Goal: Information Seeking & Learning: Learn about a topic

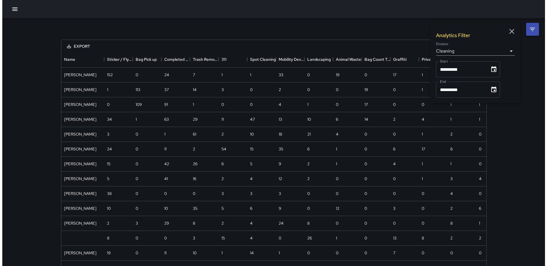
scroll to position [239, 420]
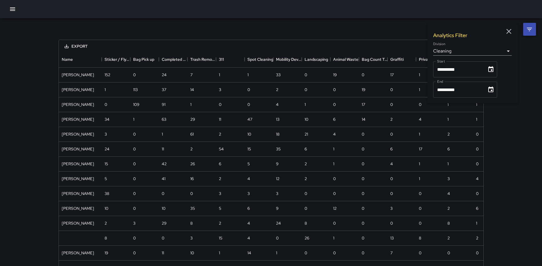
click at [11, 9] on icon "button" at bounding box center [12, 8] width 5 height 3
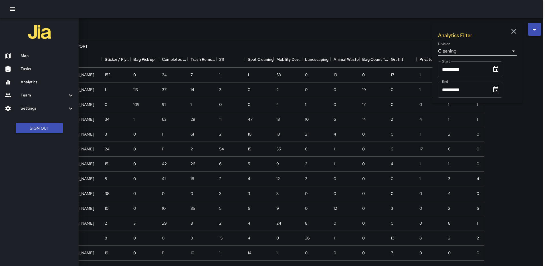
click at [35, 55] on h6 "Map" at bounding box center [47, 56] width 53 height 6
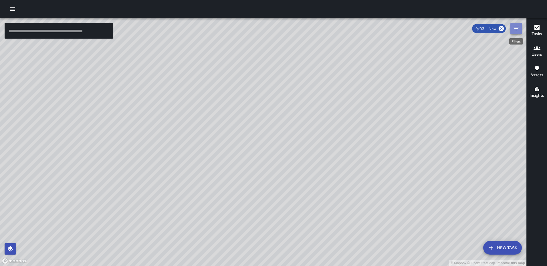
click at [512, 28] on icon "Filters" at bounding box center [515, 28] width 7 height 7
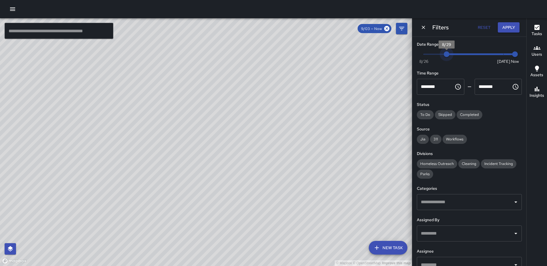
type input "*"
drag, startPoint x: 501, startPoint y: 55, endPoint x: 436, endPoint y: 54, distance: 65.2
click at [436, 54] on span "8/28" at bounding box center [435, 54] width 6 height 6
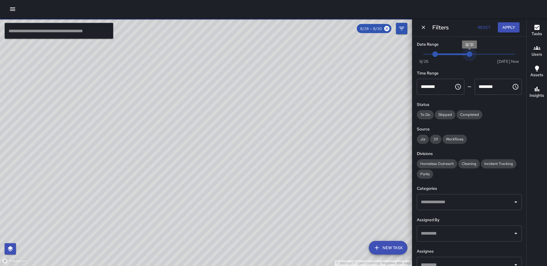
type input "*"
drag, startPoint x: 450, startPoint y: 55, endPoint x: 470, endPoint y: 53, distance: 20.4
click at [470, 53] on span "8/31" at bounding box center [469, 54] width 6 height 6
click at [465, 164] on span "Cleaning" at bounding box center [468, 164] width 21 height 5
click at [451, 204] on input "text" at bounding box center [464, 202] width 91 height 11
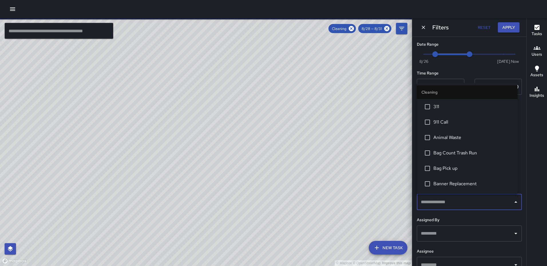
click at [457, 152] on span "Bag Count Trash Run" at bounding box center [472, 153] width 79 height 7
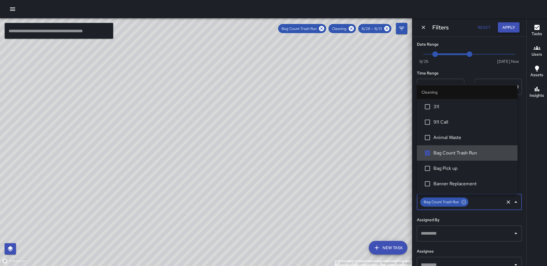
click at [508, 25] on button "Apply" at bounding box center [508, 27] width 22 height 11
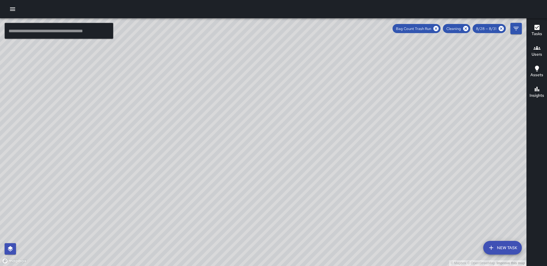
click at [535, 29] on icon "button" at bounding box center [536, 27] width 5 height 5
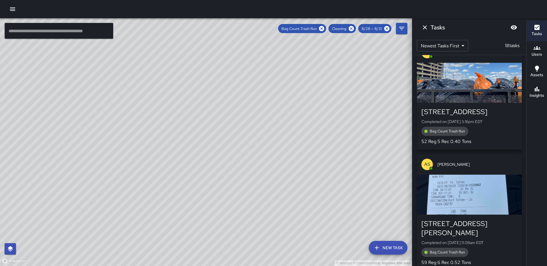
scroll to position [1498, 0]
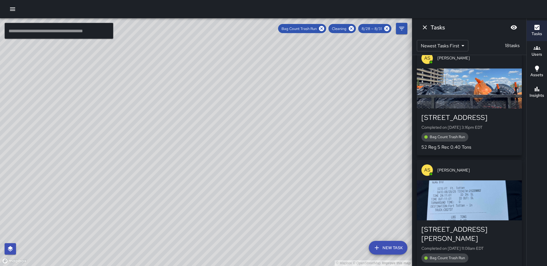
click at [466, 206] on div "button" at bounding box center [468, 201] width 105 height 40
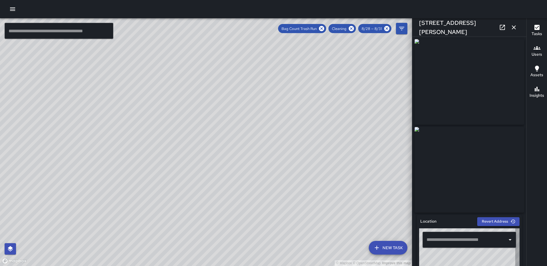
type input "**********"
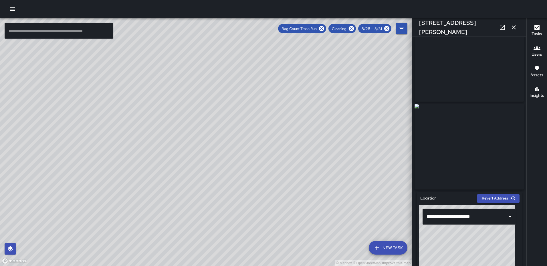
scroll to position [7, 0]
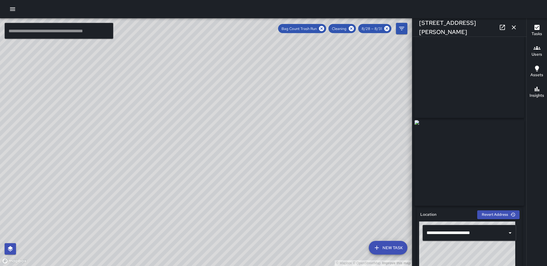
click at [477, 63] on img at bounding box center [468, 75] width 109 height 86
click at [498, 25] on link at bounding box center [501, 27] width 11 height 11
click at [511, 26] on icon "button" at bounding box center [513, 27] width 7 height 7
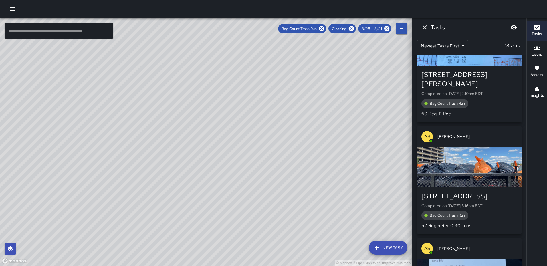
scroll to position [1431, 0]
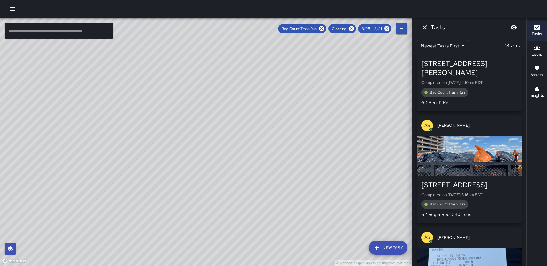
click at [462, 157] on div "button" at bounding box center [468, 156] width 105 height 40
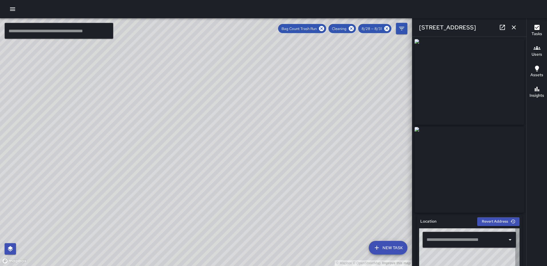
type input "**********"
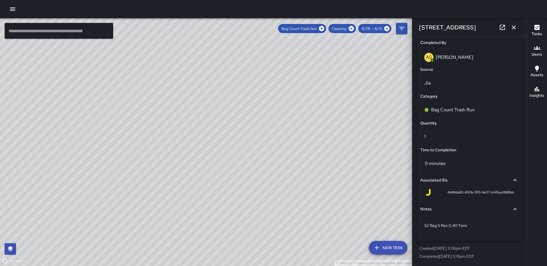
scroll to position [351, 0]
click at [511, 28] on icon "button" at bounding box center [513, 27] width 7 height 7
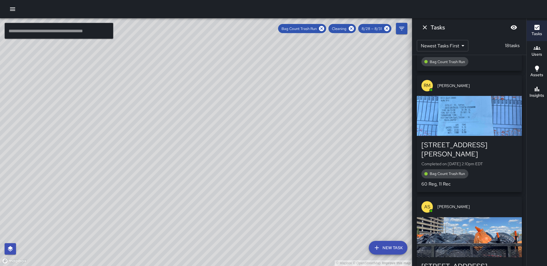
scroll to position [1347, 0]
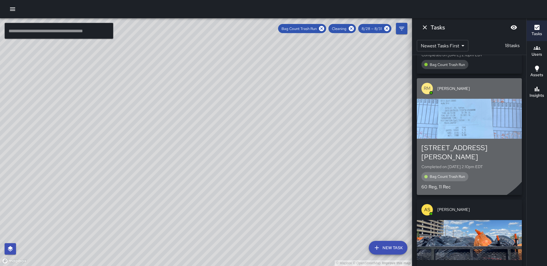
click at [461, 127] on div "button" at bounding box center [468, 119] width 105 height 40
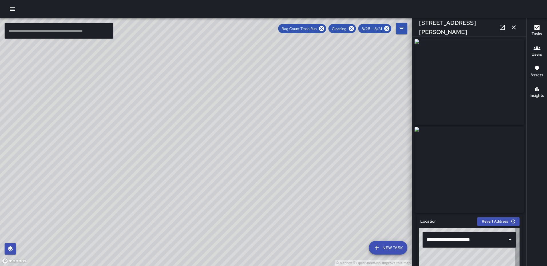
type input "**********"
click at [504, 27] on icon at bounding box center [502, 27] width 7 height 7
click at [512, 27] on icon "button" at bounding box center [513, 27] width 7 height 7
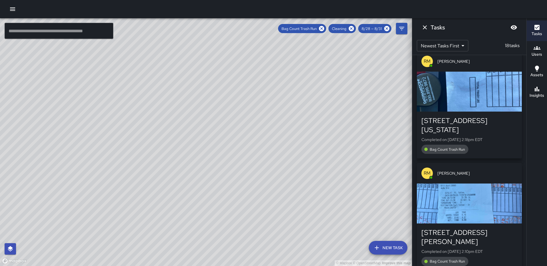
scroll to position [1232, 0]
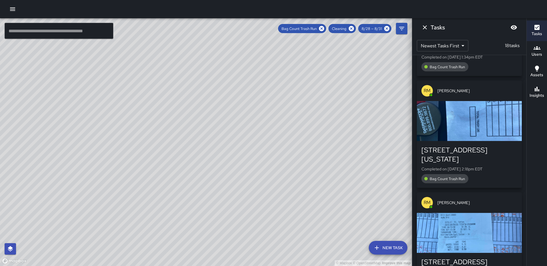
click at [468, 140] on div "button" at bounding box center [468, 121] width 105 height 40
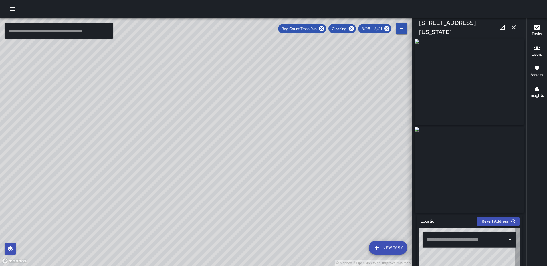
type input "**********"
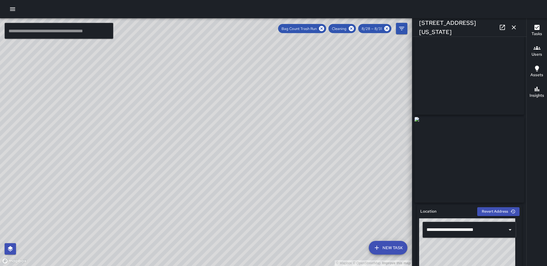
scroll to position [0, 0]
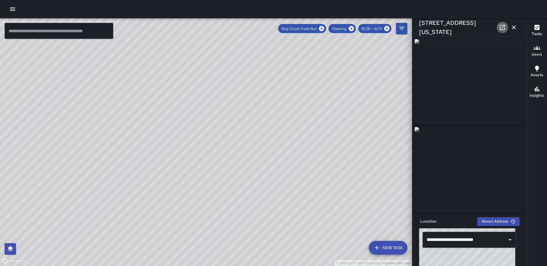
click at [505, 25] on icon at bounding box center [501, 27] width 5 height 5
click at [510, 27] on icon "button" at bounding box center [513, 27] width 7 height 7
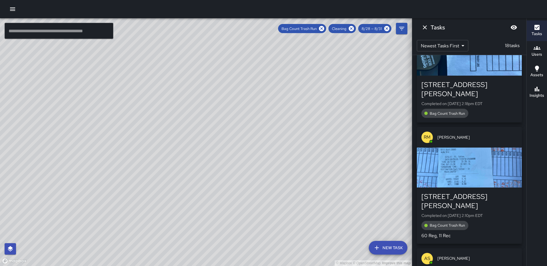
scroll to position [1290, 0]
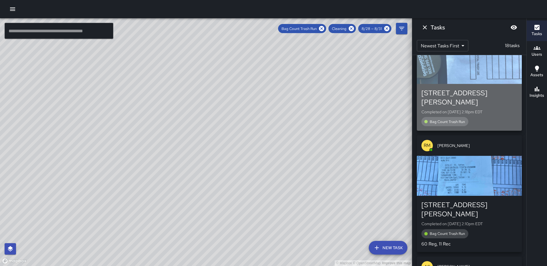
click at [478, 80] on div "button" at bounding box center [468, 64] width 105 height 40
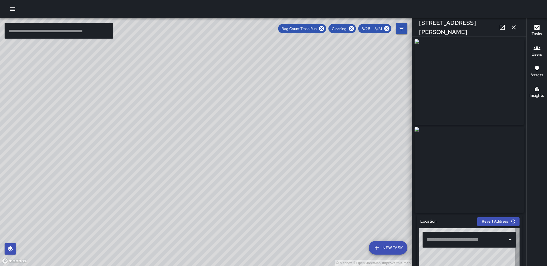
type input "**********"
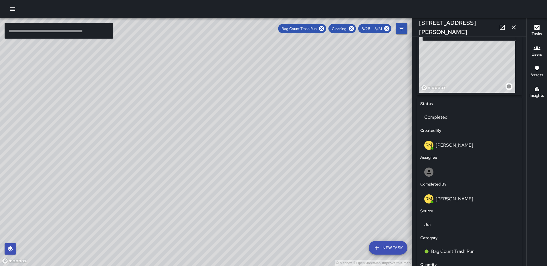
scroll to position [215, 0]
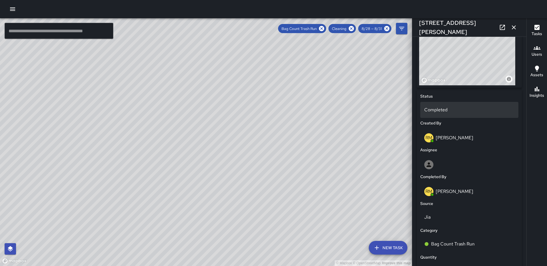
click at [459, 107] on div "Completed" at bounding box center [469, 110] width 98 height 16
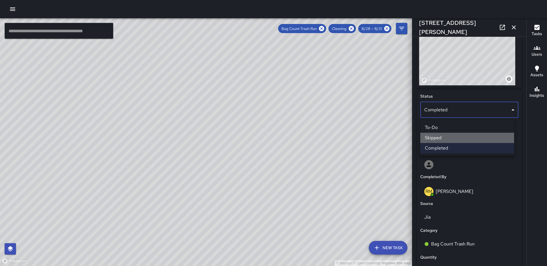
click at [455, 141] on li "Skipped" at bounding box center [467, 138] width 94 height 10
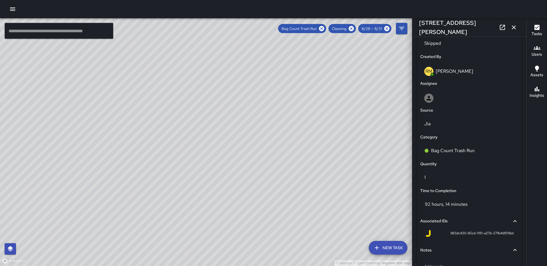
scroll to position [325, 0]
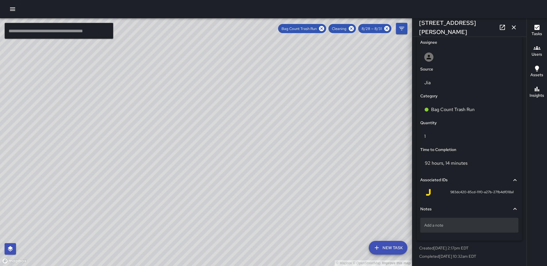
click at [465, 222] on div "Add a note" at bounding box center [469, 225] width 98 height 15
type textarea "**********"
click at [514, 25] on icon "button" at bounding box center [513, 27] width 7 height 7
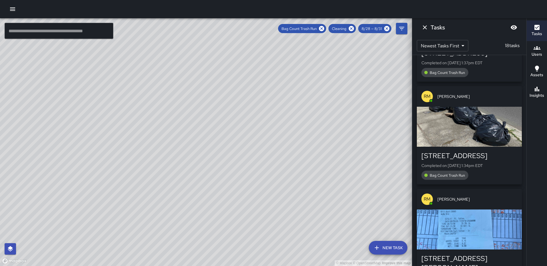
scroll to position [1241, 0]
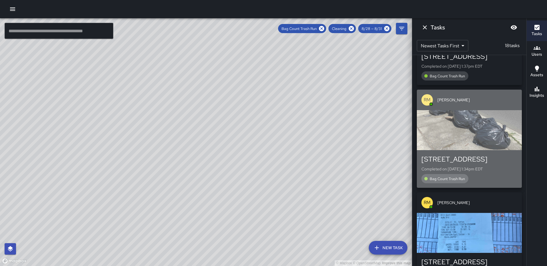
drag, startPoint x: 469, startPoint y: 138, endPoint x: 532, endPoint y: 144, distance: 62.9
click at [470, 137] on div "button" at bounding box center [468, 130] width 105 height 40
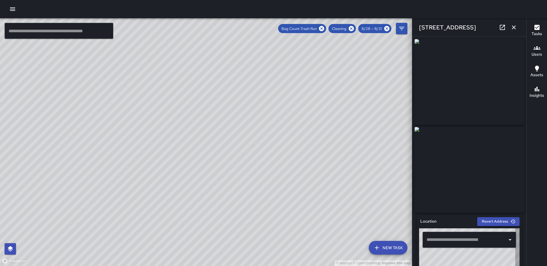
type input "**********"
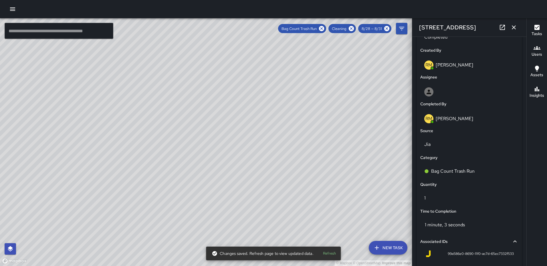
scroll to position [316, 0]
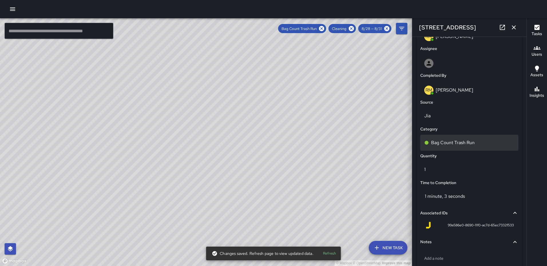
click at [472, 146] on p "Bag Count Trash Run" at bounding box center [452, 142] width 43 height 7
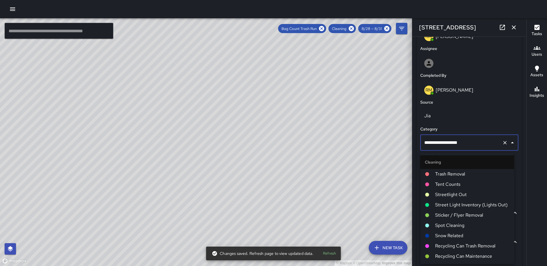
scroll to position [244, 0]
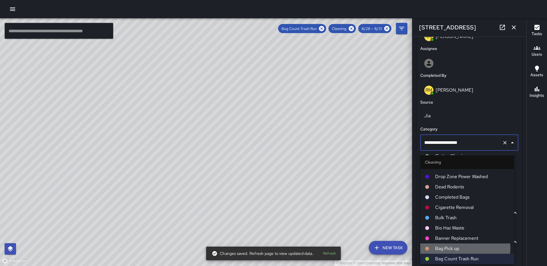
click at [452, 248] on span "Bag Pick up" at bounding box center [472, 249] width 74 height 7
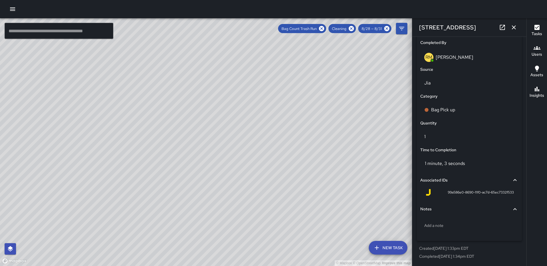
scroll to position [351, 0]
click at [510, 27] on icon "button" at bounding box center [513, 27] width 7 height 7
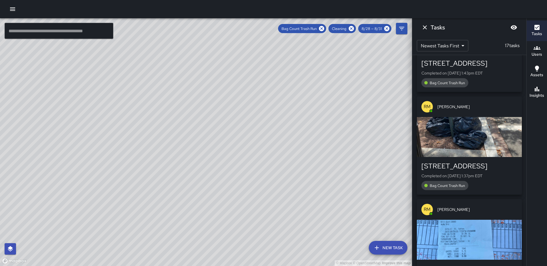
scroll to position [1127, 0]
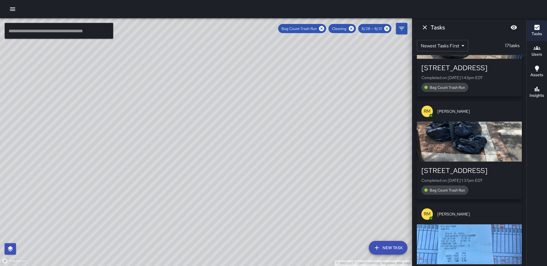
click at [459, 160] on div "button" at bounding box center [468, 142] width 105 height 40
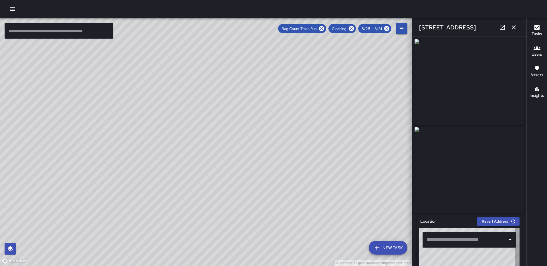
type input "**********"
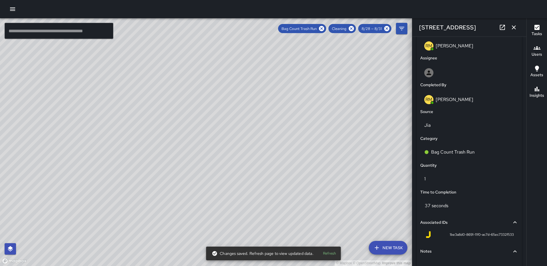
scroll to position [309, 0]
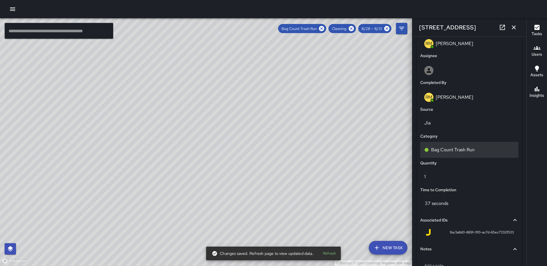
click at [472, 149] on p "Bag Count Trash Run" at bounding box center [452, 150] width 43 height 7
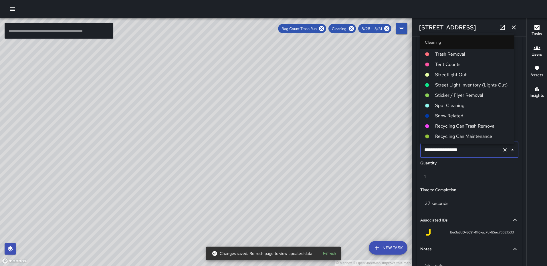
scroll to position [244, 0]
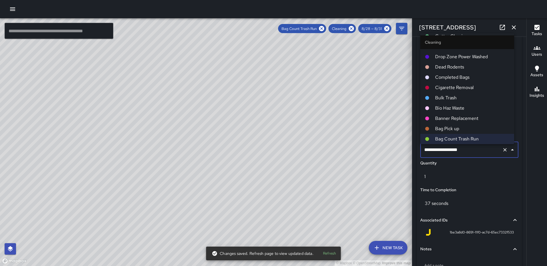
click at [455, 127] on span "Bag Pick up" at bounding box center [472, 128] width 74 height 7
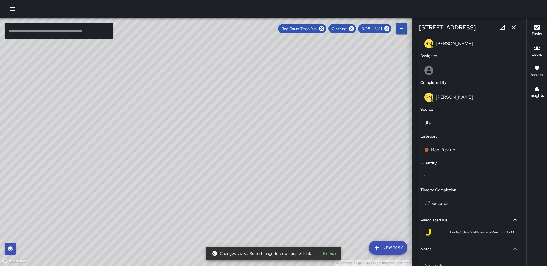
click at [513, 26] on icon "button" at bounding box center [513, 27] width 7 height 7
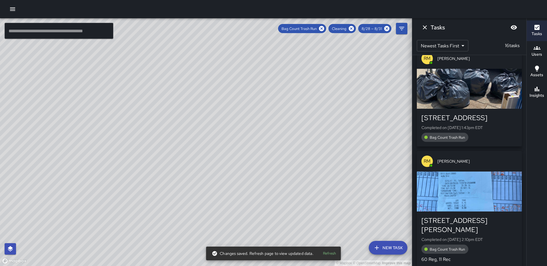
scroll to position [1070, 0]
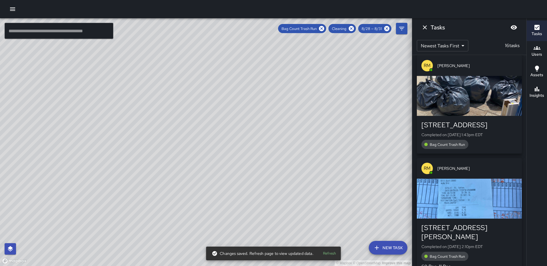
click at [481, 109] on div "button" at bounding box center [468, 96] width 105 height 40
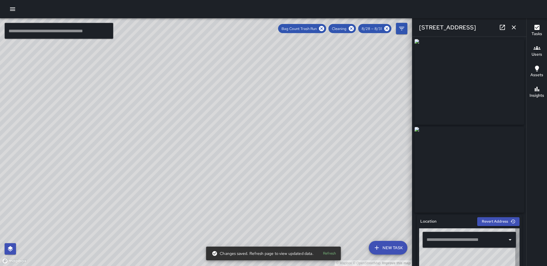
type input "**********"
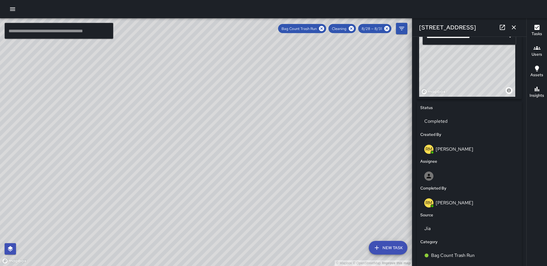
scroll to position [206, 0]
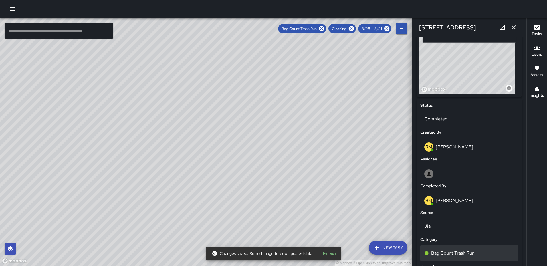
click at [466, 254] on p "Bag Count Trash Run" at bounding box center [452, 253] width 43 height 7
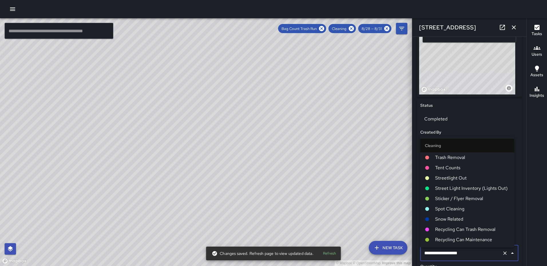
scroll to position [244, 0]
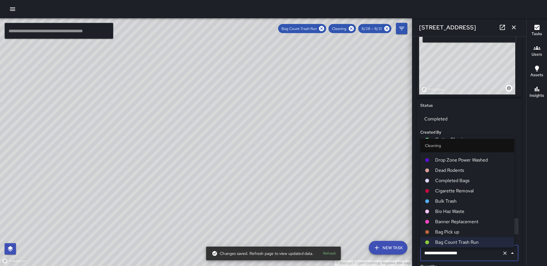
click at [457, 229] on li "Bag Pick up" at bounding box center [467, 232] width 94 height 10
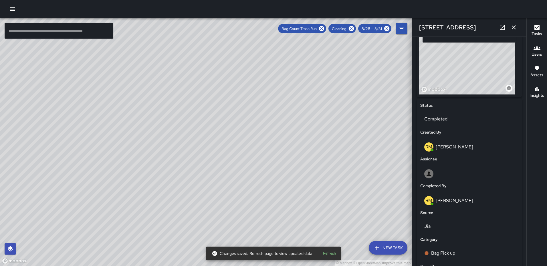
click at [511, 24] on icon "button" at bounding box center [513, 27] width 7 height 7
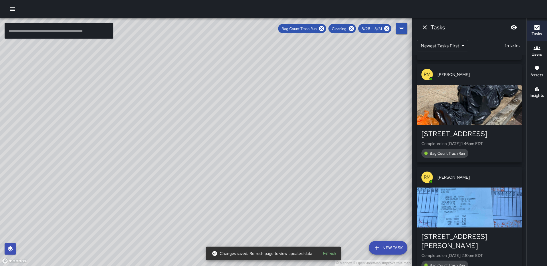
scroll to position [898, 0]
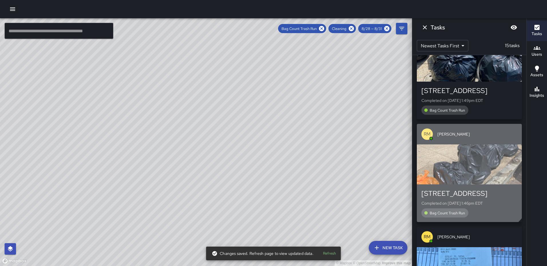
click at [465, 179] on div "button" at bounding box center [468, 165] width 105 height 40
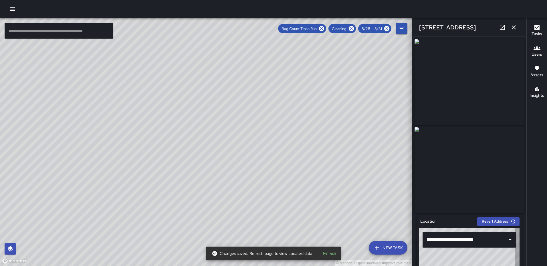
type input "**********"
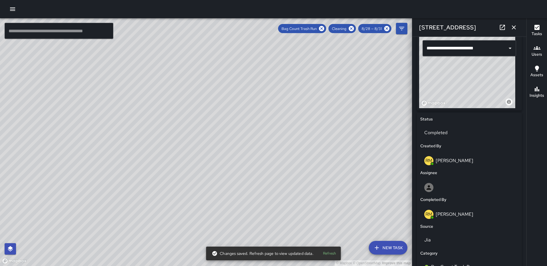
scroll to position [252, 0]
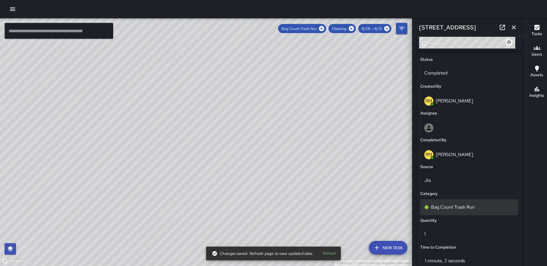
click at [469, 208] on p "Bag Count Trash Run" at bounding box center [452, 207] width 43 height 7
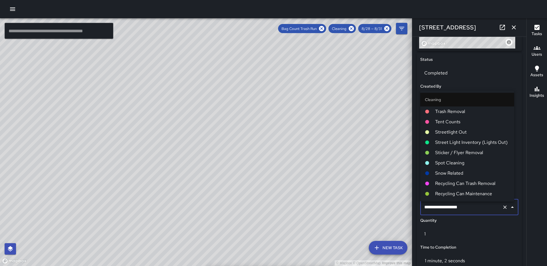
scroll to position [244, 0]
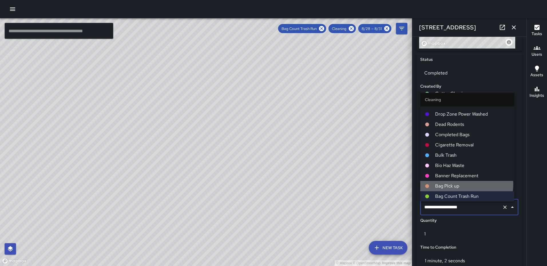
click at [466, 185] on span "Bag Pick up" at bounding box center [472, 186] width 74 height 7
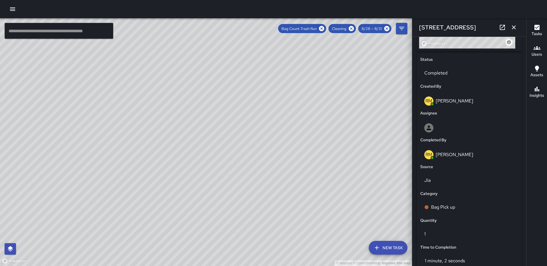
click at [514, 27] on icon "button" at bounding box center [513, 27] width 4 height 4
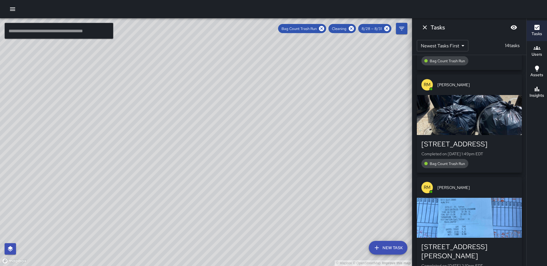
scroll to position [841, 0]
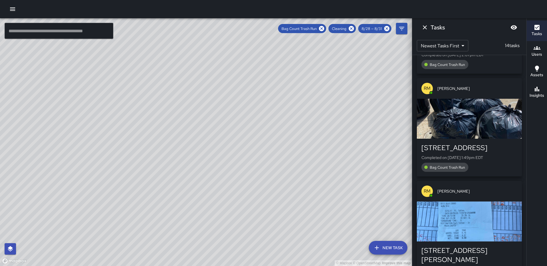
click at [471, 125] on div "button" at bounding box center [468, 119] width 105 height 40
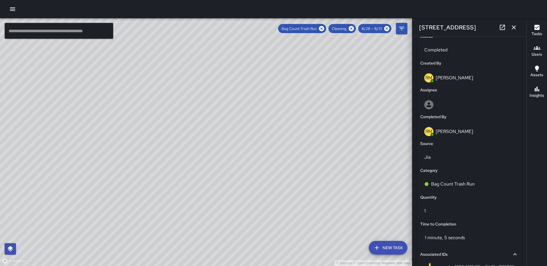
scroll to position [275, 0]
click at [461, 185] on p "Bag Count Trash Run" at bounding box center [452, 183] width 43 height 7
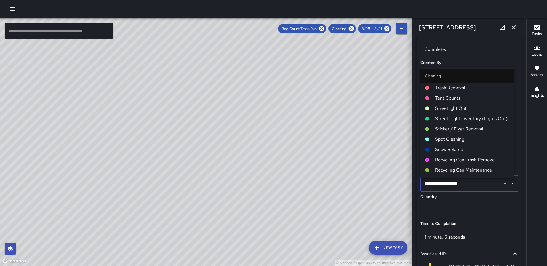
scroll to position [244, 0]
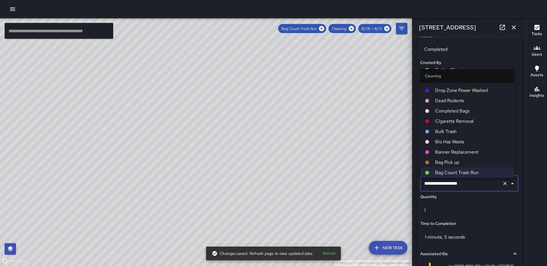
click at [457, 159] on span "Bag Pick up" at bounding box center [472, 162] width 74 height 7
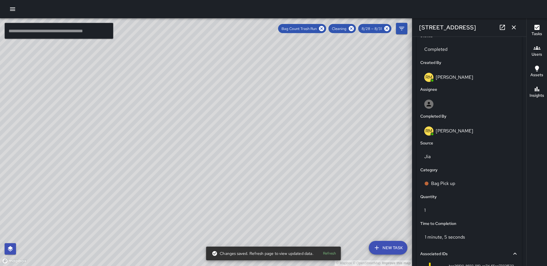
click at [511, 25] on icon "button" at bounding box center [513, 27] width 7 height 7
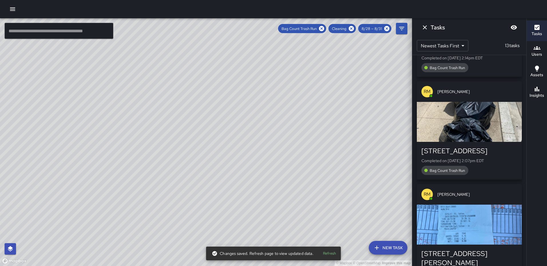
scroll to position [727, 0]
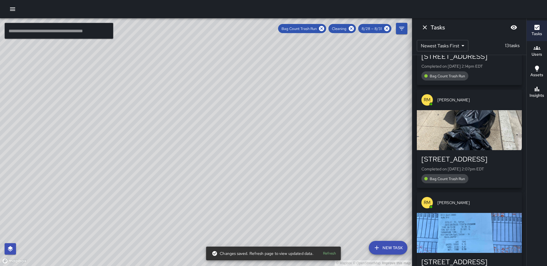
click at [475, 137] on div "button" at bounding box center [468, 130] width 105 height 40
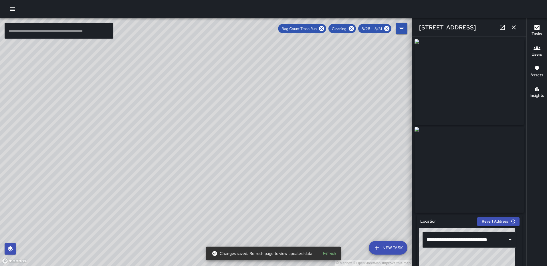
type input "**********"
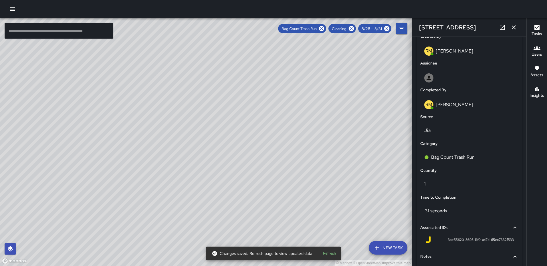
scroll to position [320, 0]
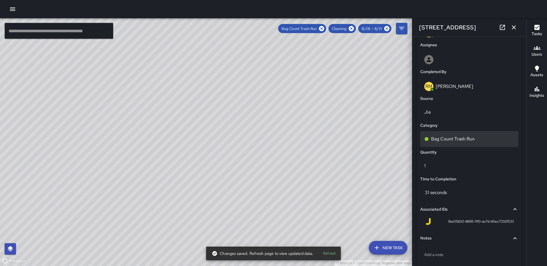
click at [465, 143] on p "Bag Count Trash Run" at bounding box center [452, 139] width 43 height 7
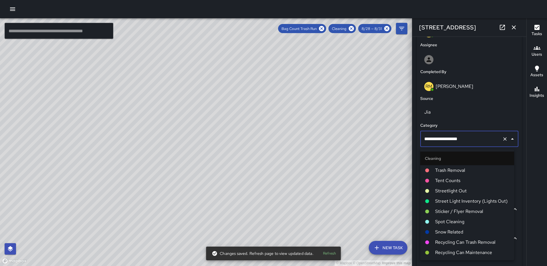
scroll to position [244, 0]
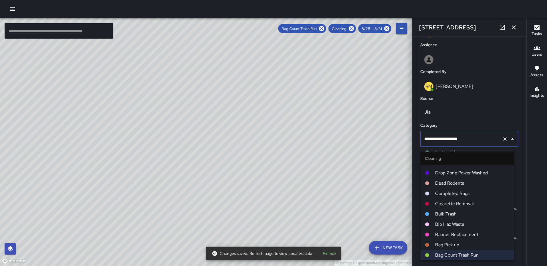
click at [452, 245] on span "Bag Pick up" at bounding box center [472, 245] width 74 height 7
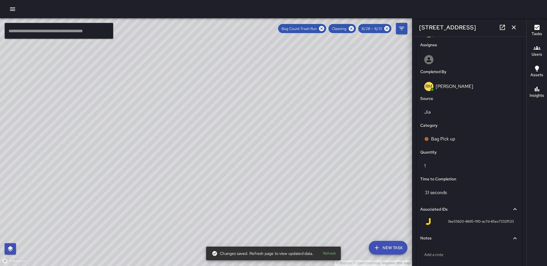
click at [512, 26] on icon "button" at bounding box center [513, 27] width 4 height 4
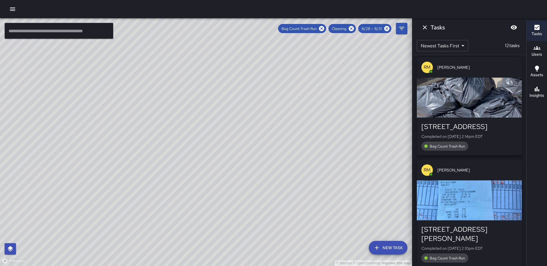
scroll to position [641, 0]
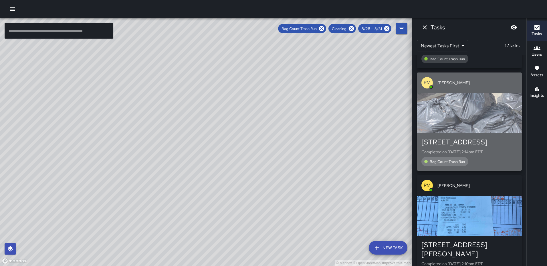
click at [478, 109] on div "button" at bounding box center [468, 113] width 105 height 40
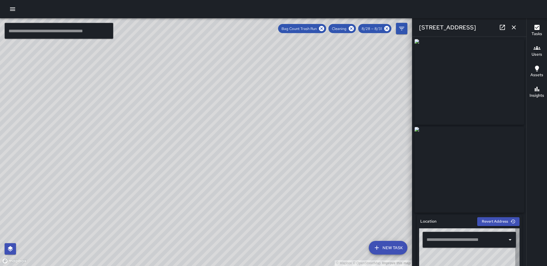
type input "**********"
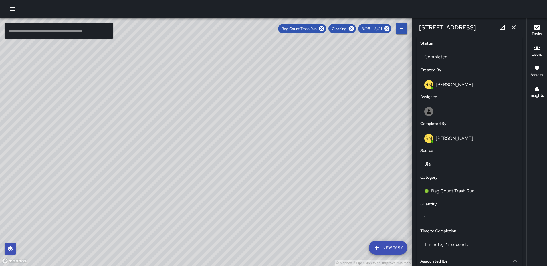
scroll to position [271, 0]
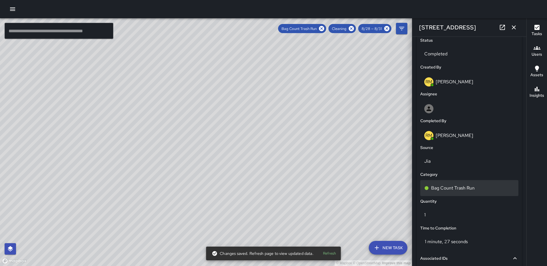
click at [459, 187] on p "Bag Count Trash Run" at bounding box center [452, 188] width 43 height 7
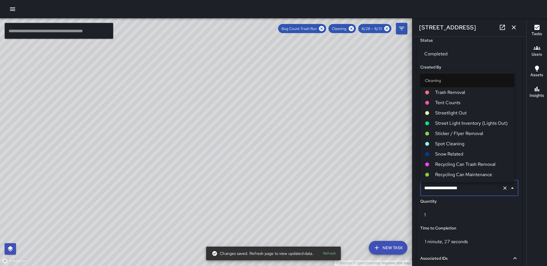
scroll to position [244, 0]
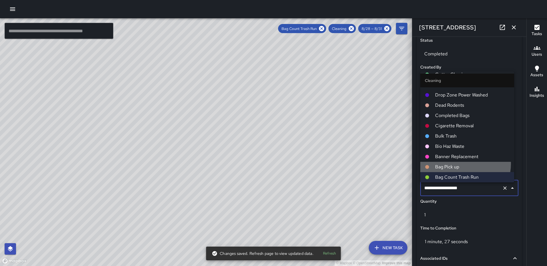
click at [463, 164] on span "Bag Pick up" at bounding box center [472, 167] width 74 height 7
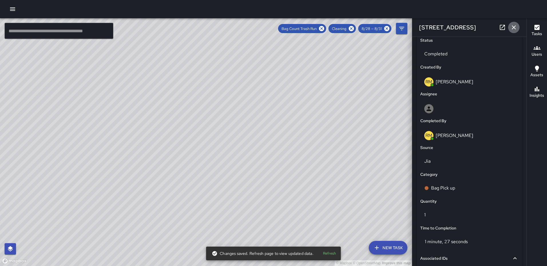
click at [515, 27] on icon "button" at bounding box center [513, 27] width 7 height 7
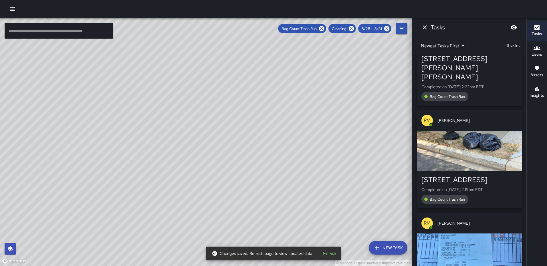
scroll to position [498, 0]
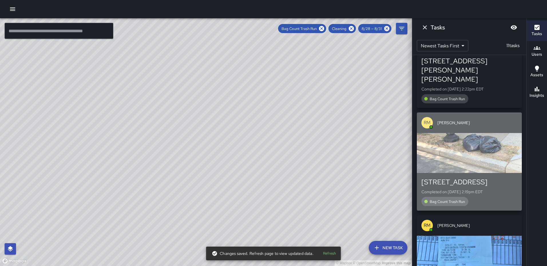
click at [479, 155] on div "button" at bounding box center [468, 153] width 105 height 40
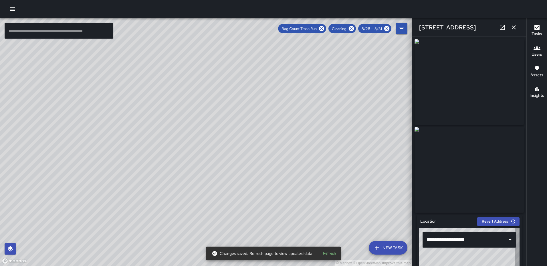
type input "**********"
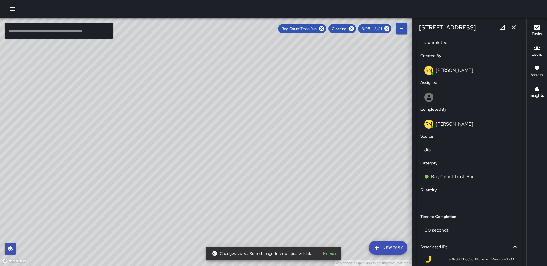
scroll to position [284, 0]
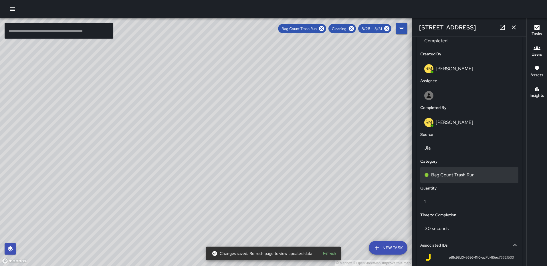
click at [473, 178] on p "Bag Count Trash Run" at bounding box center [452, 175] width 43 height 7
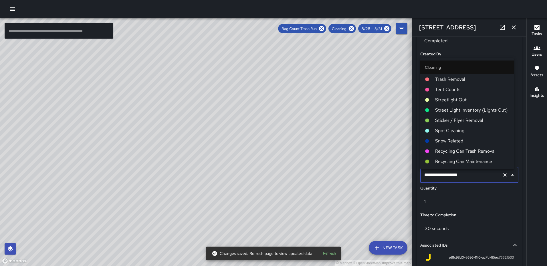
scroll to position [244, 0]
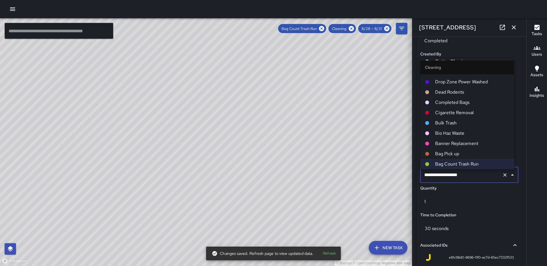
click at [459, 153] on span "Bag Pick up" at bounding box center [472, 154] width 74 height 7
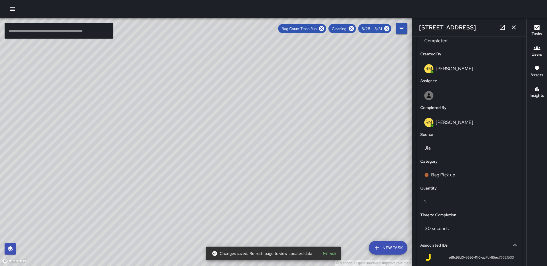
click at [513, 25] on icon "button" at bounding box center [513, 27] width 7 height 7
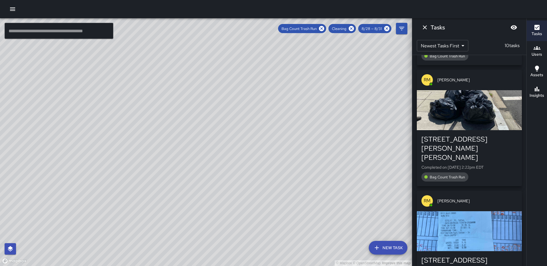
scroll to position [384, 0]
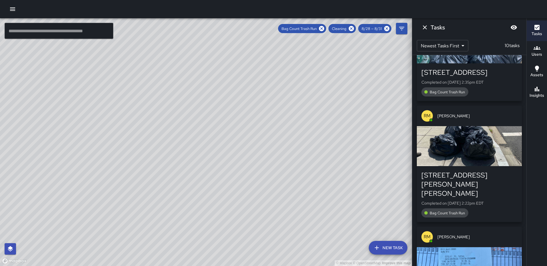
click at [463, 136] on div "button" at bounding box center [468, 146] width 105 height 40
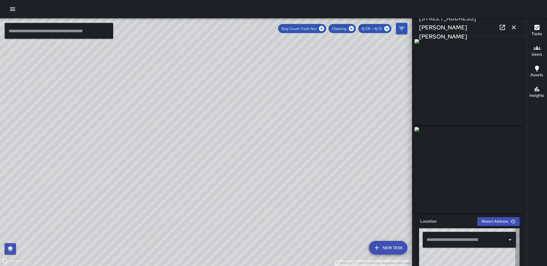
type input "**********"
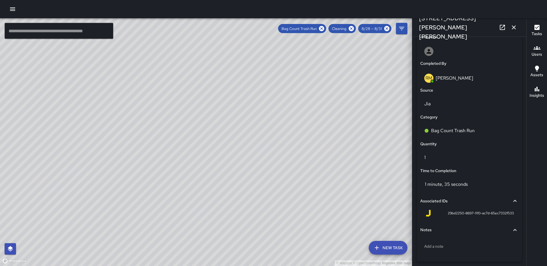
scroll to position [328, 0]
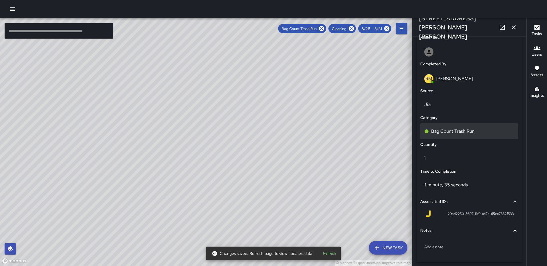
click at [465, 134] on p "Bag Count Trash Run" at bounding box center [452, 131] width 43 height 7
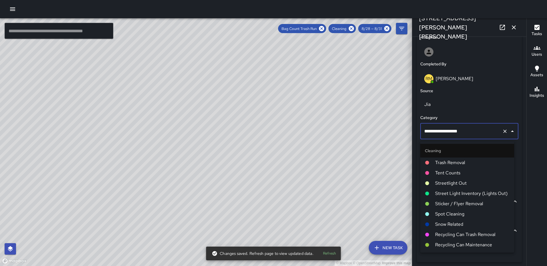
scroll to position [244, 0]
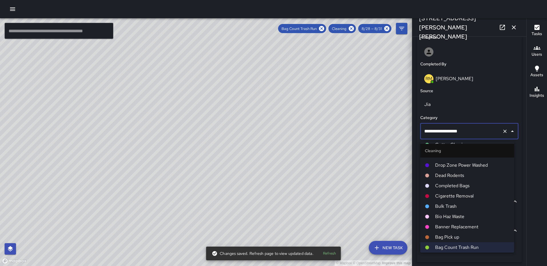
click at [453, 234] on span "Bag Pick up" at bounding box center [472, 237] width 74 height 7
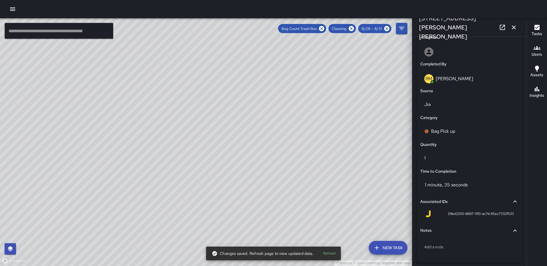
drag, startPoint x: 512, startPoint y: 27, endPoint x: 482, endPoint y: 134, distance: 110.8
click at [512, 27] on icon "button" at bounding box center [513, 27] width 7 height 7
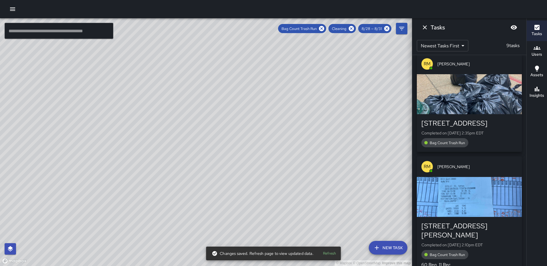
scroll to position [270, 0]
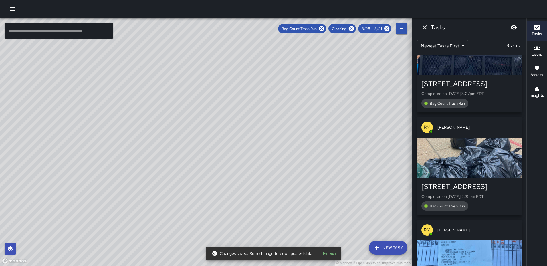
click at [460, 145] on div "button" at bounding box center [468, 158] width 105 height 40
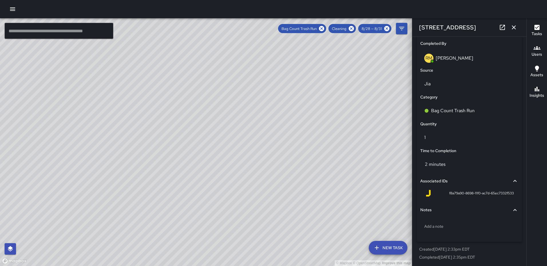
scroll to position [348, 0]
click at [461, 114] on p "Bag Count Trash Run" at bounding box center [452, 111] width 43 height 7
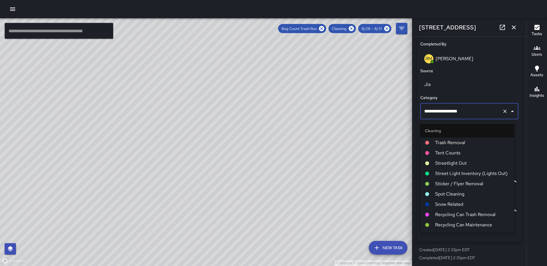
scroll to position [244, 0]
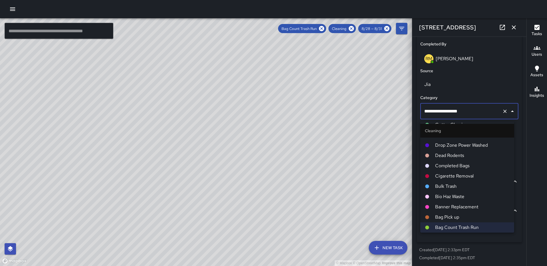
click at [453, 215] on span "Bag Pick up" at bounding box center [472, 217] width 74 height 7
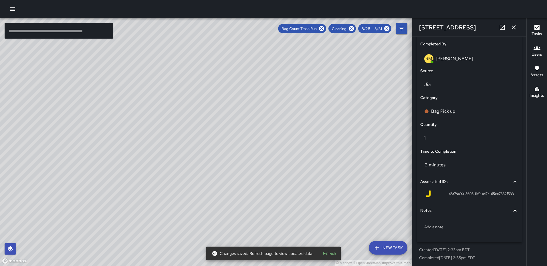
click at [512, 28] on icon "button" at bounding box center [513, 27] width 7 height 7
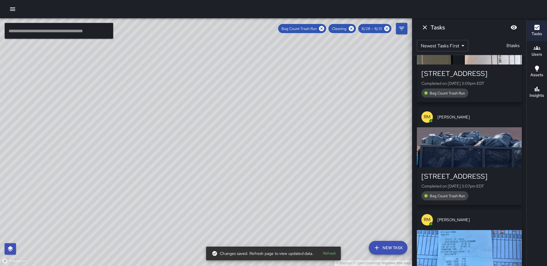
scroll to position [155, 0]
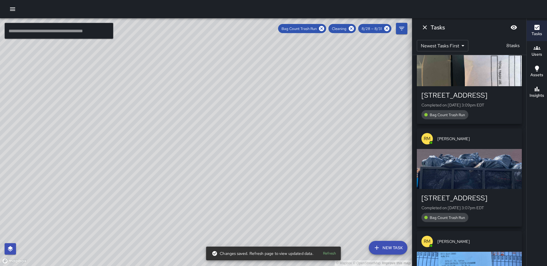
click at [459, 166] on div "button" at bounding box center [468, 169] width 105 height 40
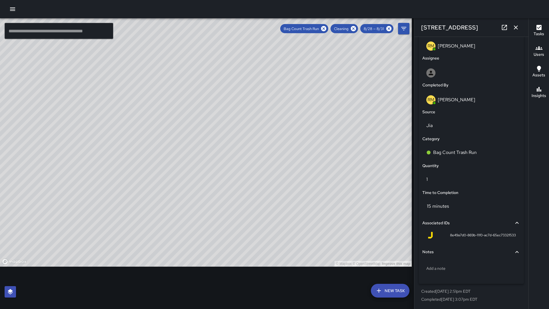
scroll to position [309, 0]
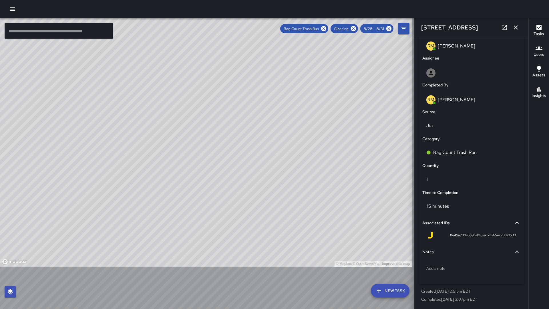
click at [264, 199] on div "© Mapbox © OpenStreetMap Improve this map" at bounding box center [206, 142] width 412 height 248
click at [514, 28] on icon "button" at bounding box center [515, 27] width 7 height 7
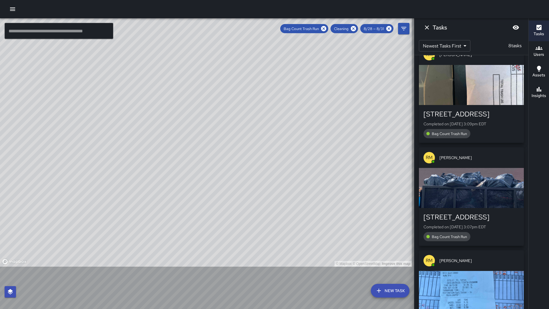
scroll to position [127, 0]
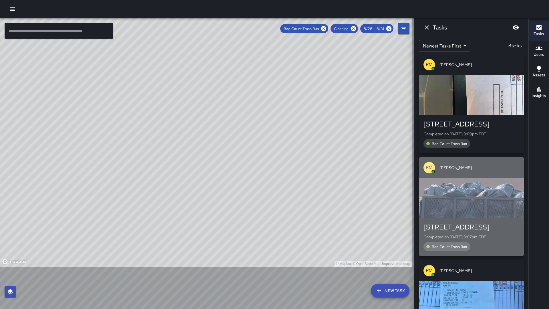
click at [489, 205] on div "button" at bounding box center [471, 198] width 105 height 40
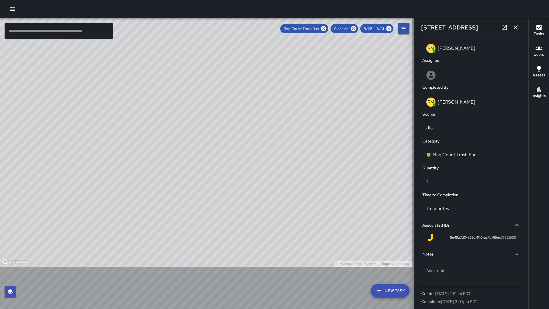
scroll to position [309, 0]
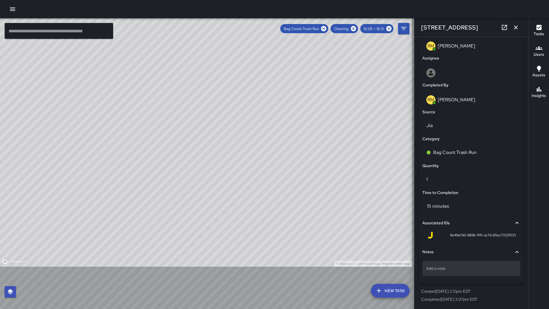
click at [460, 266] on p "Add a note" at bounding box center [471, 268] width 90 height 6
type textarea "**********"
click at [515, 30] on icon "button" at bounding box center [515, 27] width 7 height 7
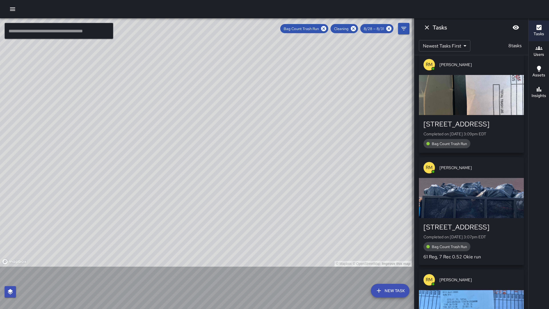
click at [500, 108] on div "button" at bounding box center [471, 95] width 105 height 40
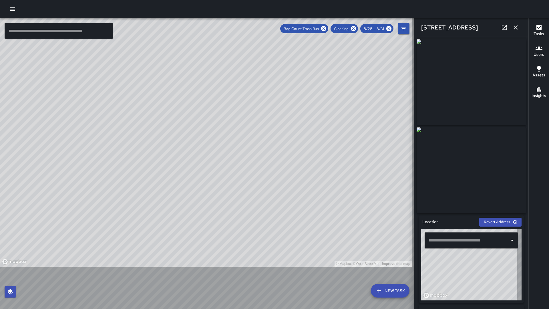
type input "**********"
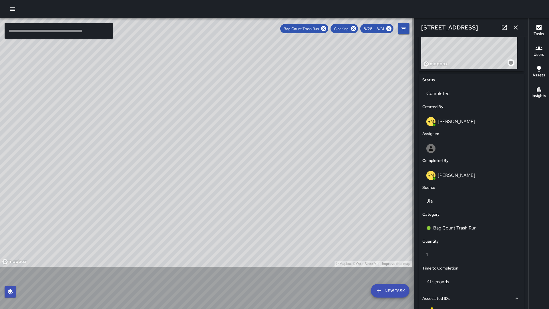
scroll to position [226, 0]
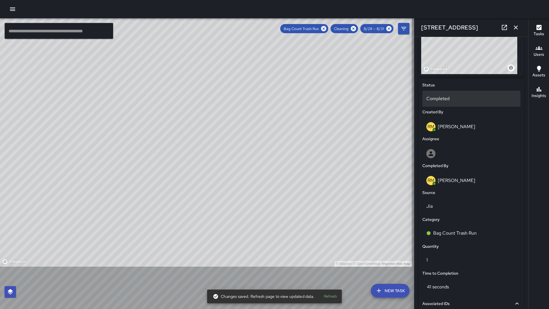
click at [461, 100] on p "Completed" at bounding box center [471, 98] width 90 height 7
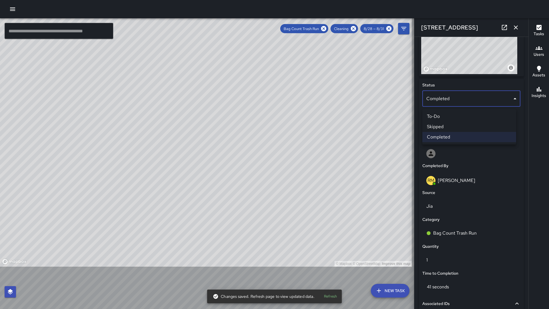
click at [454, 126] on li "Skipped" at bounding box center [469, 126] width 94 height 10
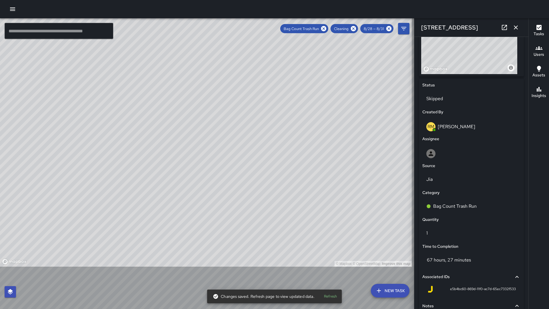
click at [515, 28] on icon "button" at bounding box center [516, 27] width 4 height 4
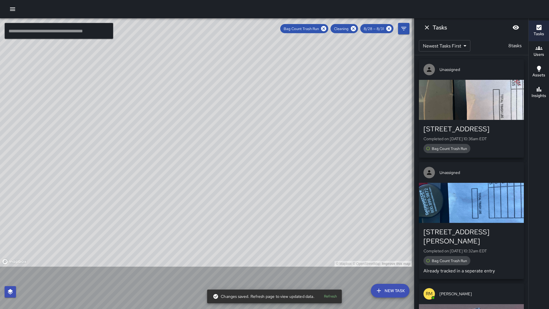
scroll to position [0, 0]
click at [478, 106] on div "button" at bounding box center [471, 100] width 105 height 40
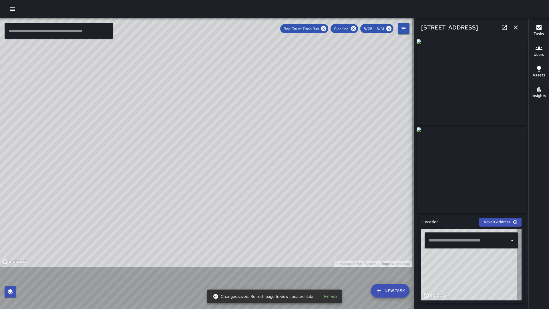
type input "**********"
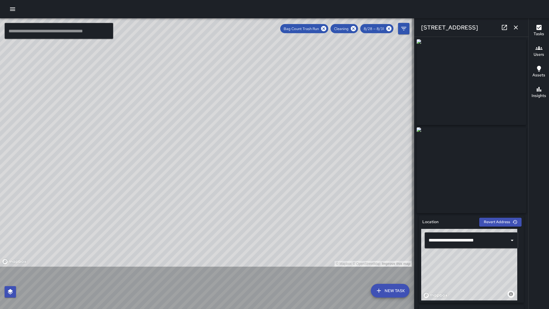
click at [489, 55] on img at bounding box center [470, 82] width 109 height 86
click at [507, 29] on icon at bounding box center [504, 27] width 5 height 5
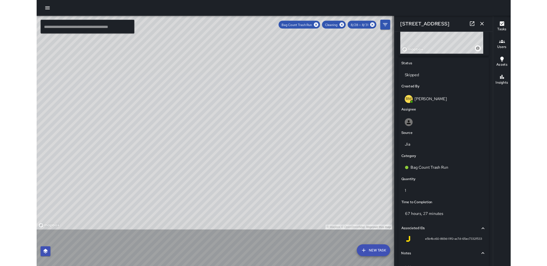
scroll to position [282, 0]
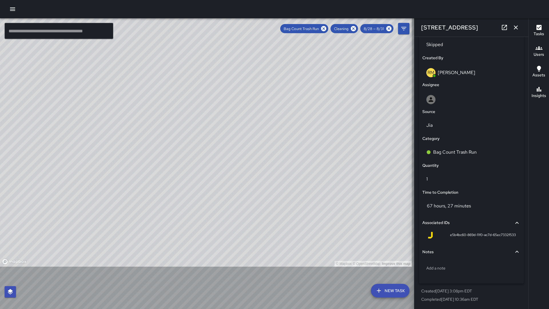
click at [515, 25] on icon "button" at bounding box center [515, 27] width 7 height 7
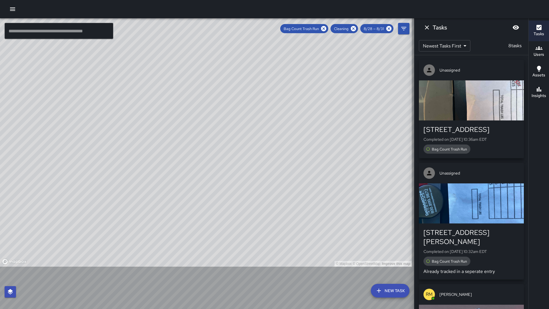
click at [461, 196] on div "button" at bounding box center [471, 203] width 105 height 40
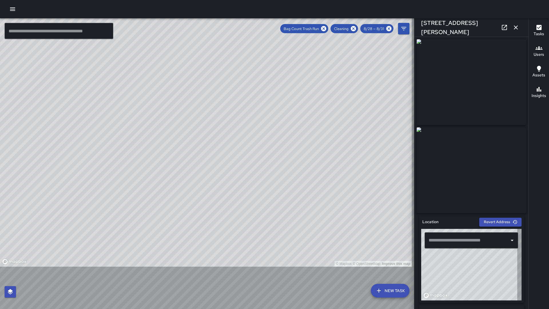
type input "**********"
click at [505, 27] on icon at bounding box center [504, 27] width 7 height 7
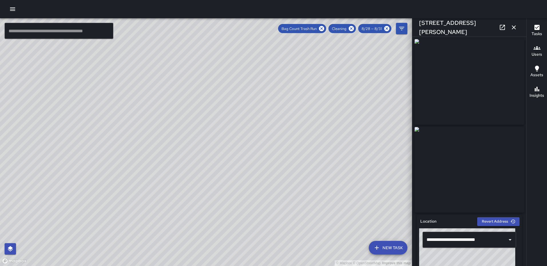
click at [513, 26] on icon "button" at bounding box center [513, 27] width 7 height 7
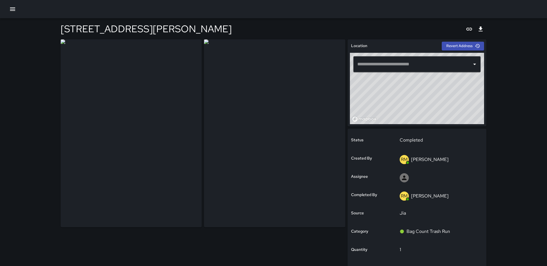
type input "**********"
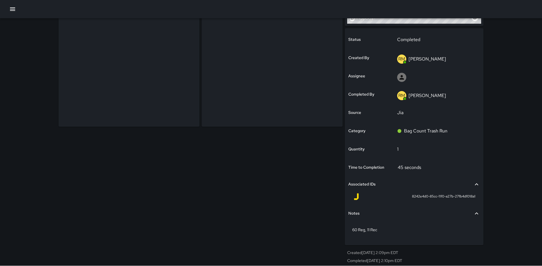
scroll to position [103, 0]
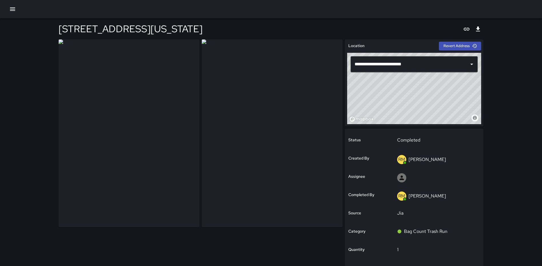
drag, startPoint x: 422, startPoint y: 97, endPoint x: 422, endPoint y: 84, distance: 12.6
click at [422, 84] on div "© Mapbox © OpenStreetMap Improve this map" at bounding box center [414, 88] width 134 height 71
type input "**********"
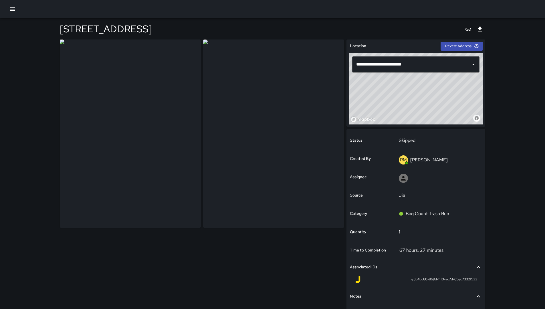
click at [533, 0] on div at bounding box center [272, 9] width 545 height 18
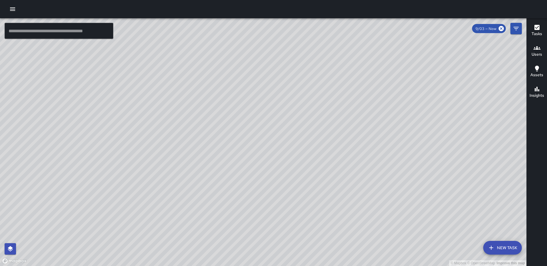
drag, startPoint x: 12, startPoint y: 9, endPoint x: 15, endPoint y: 8, distance: 2.9
click at [12, 8] on icon "button" at bounding box center [12, 9] width 7 height 7
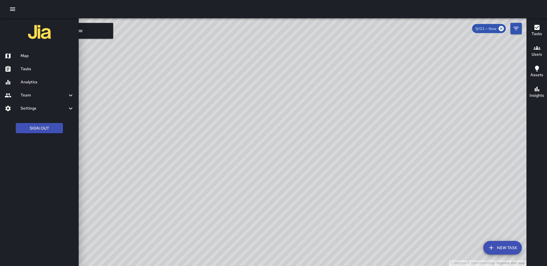
click at [33, 70] on h6 "Tasks" at bounding box center [47, 69] width 53 height 6
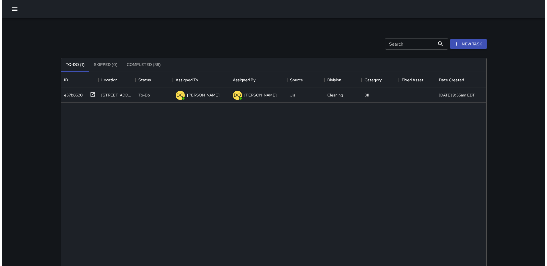
scroll to position [238, 420]
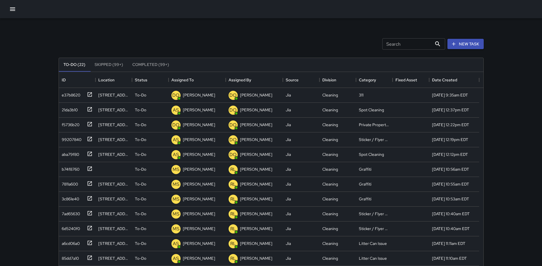
click at [10, 8] on icon "button" at bounding box center [12, 8] width 5 height 3
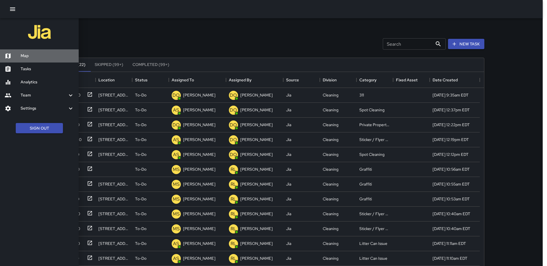
click at [21, 59] on div "Map" at bounding box center [39, 55] width 79 height 13
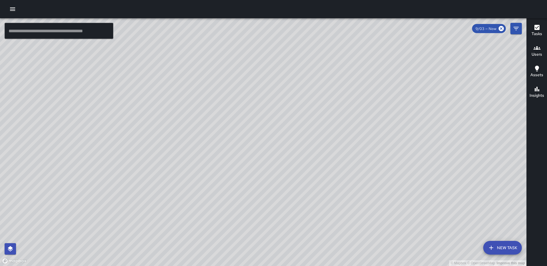
click at [539, 30] on icon "button" at bounding box center [536, 27] width 7 height 7
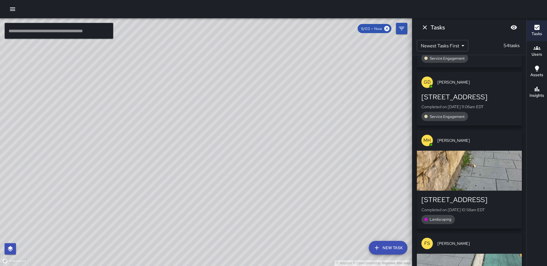
scroll to position [1284, 0]
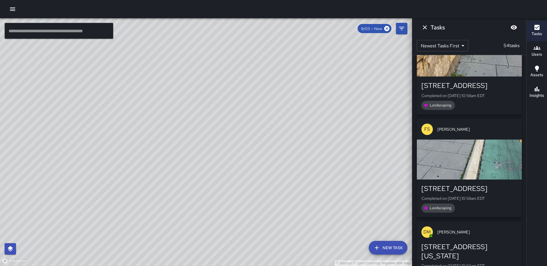
click at [461, 77] on div "button" at bounding box center [468, 57] width 105 height 40
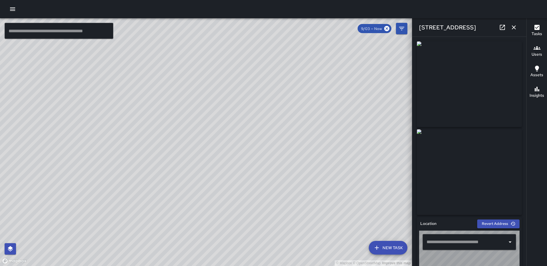
type input "**********"
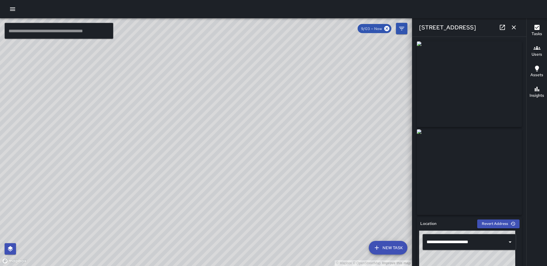
click at [513, 24] on button "button" at bounding box center [513, 27] width 11 height 11
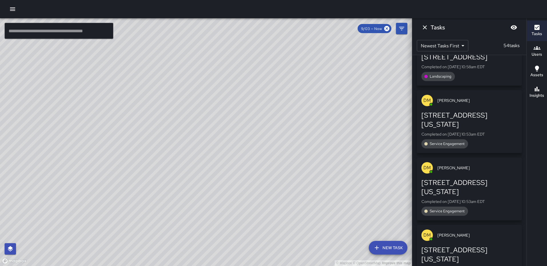
scroll to position [1427, 0]
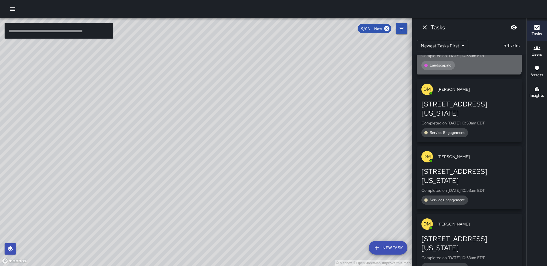
click at [442, 37] on div "button" at bounding box center [468, 17] width 105 height 40
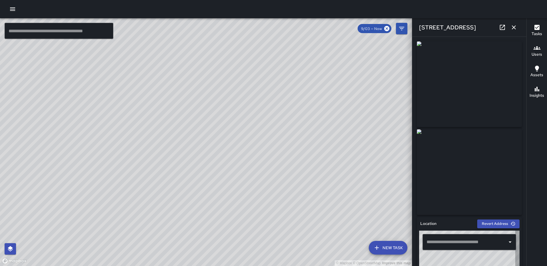
type input "**********"
click at [517, 30] on icon "button" at bounding box center [513, 27] width 7 height 7
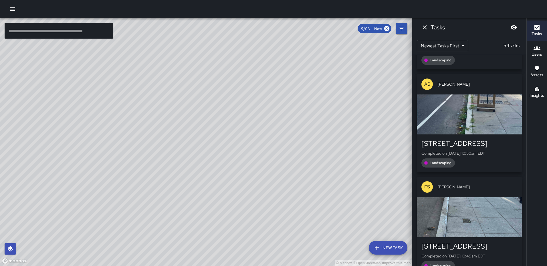
scroll to position [2023, 0]
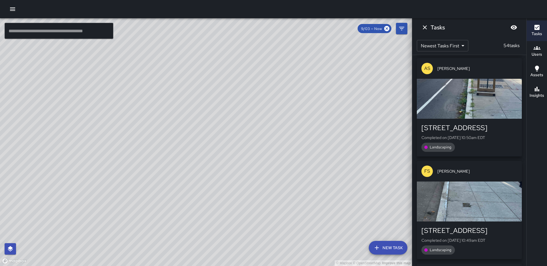
drag, startPoint x: 474, startPoint y: 133, endPoint x: 499, endPoint y: 122, distance: 27.6
click at [474, 119] on div "button" at bounding box center [468, 99] width 105 height 40
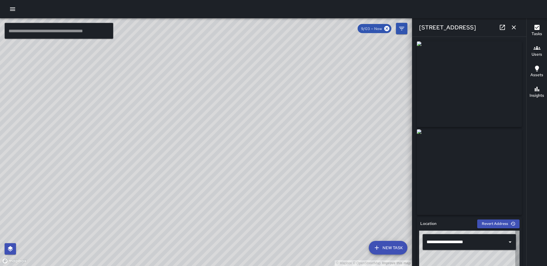
type input "**********"
drag, startPoint x: 513, startPoint y: 25, endPoint x: 512, endPoint y: 28, distance: 3.3
click at [513, 25] on icon "button" at bounding box center [513, 27] width 7 height 7
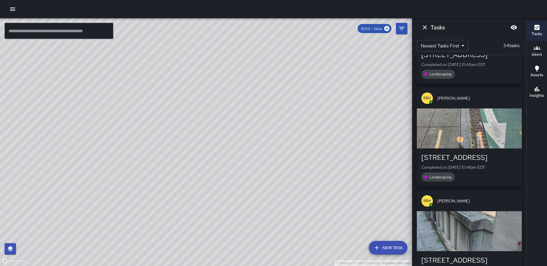
scroll to position [2281, 0]
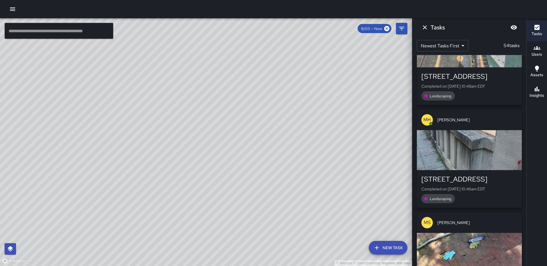
click at [466, 170] on div "button" at bounding box center [468, 150] width 105 height 40
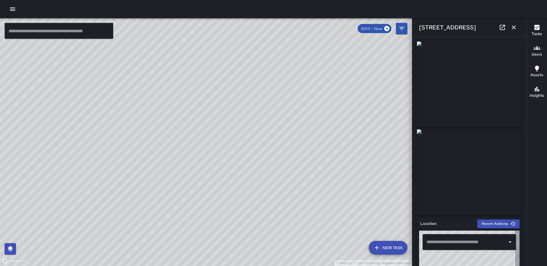
type input "**********"
click at [515, 25] on icon "button" at bounding box center [513, 27] width 7 height 7
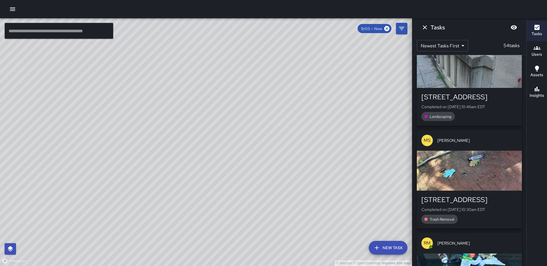
scroll to position [2395, 0]
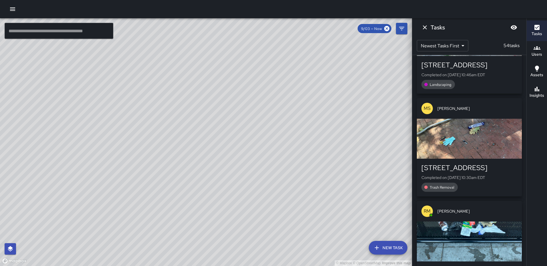
click at [459, 159] on div "button" at bounding box center [468, 139] width 105 height 40
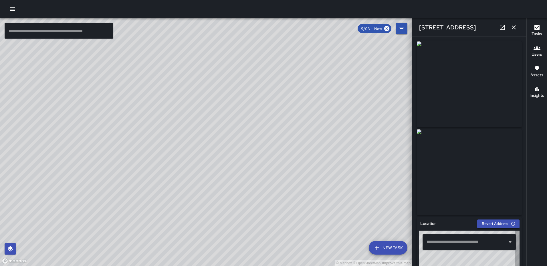
type input "**********"
click at [510, 27] on button "button" at bounding box center [513, 27] width 11 height 11
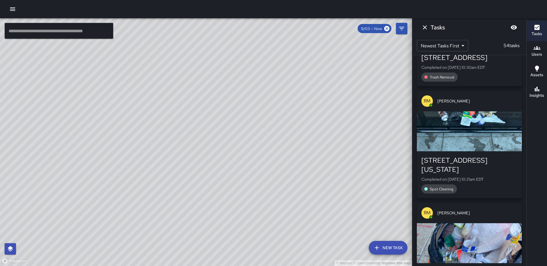
scroll to position [2564, 0]
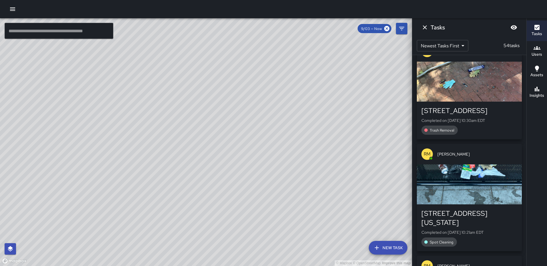
click at [485, 102] on div "button" at bounding box center [468, 82] width 105 height 40
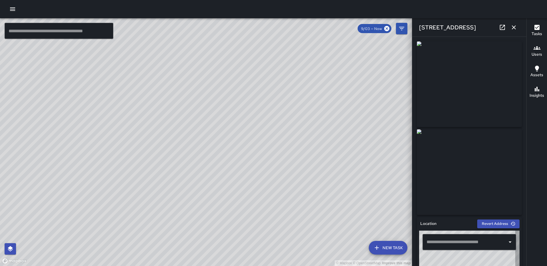
type input "**********"
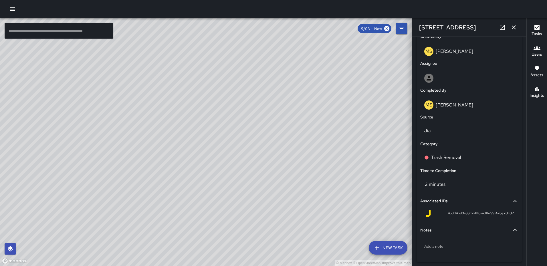
scroll to position [304, 0]
click at [452, 158] on p "Trash Removal" at bounding box center [446, 157] width 30 height 7
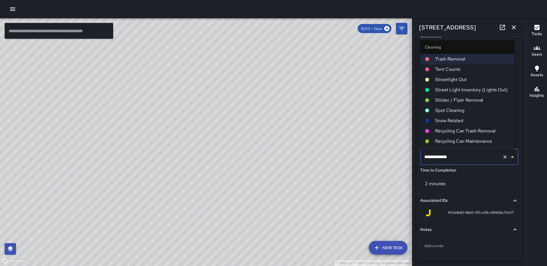
click at [448, 111] on span "Spot Cleaning" at bounding box center [472, 110] width 74 height 7
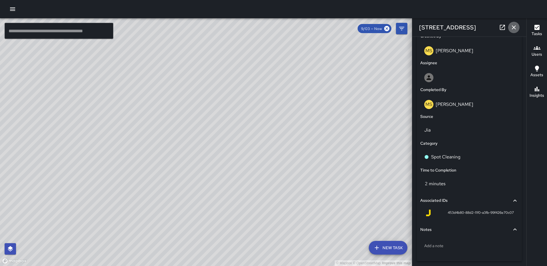
click at [509, 27] on button "button" at bounding box center [513, 27] width 11 height 11
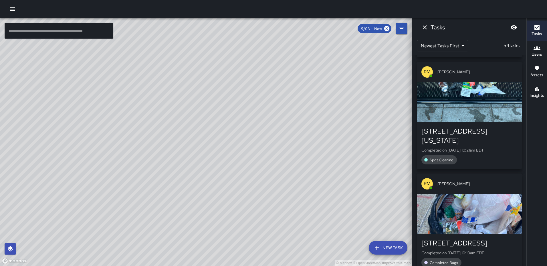
scroll to position [2650, 0]
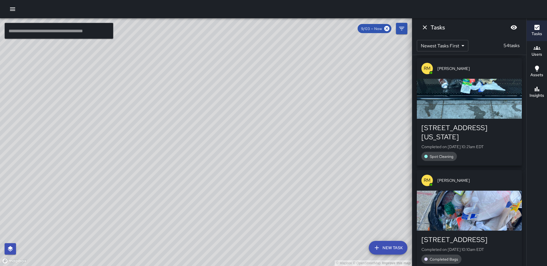
click at [476, 119] on div "button" at bounding box center [468, 99] width 105 height 40
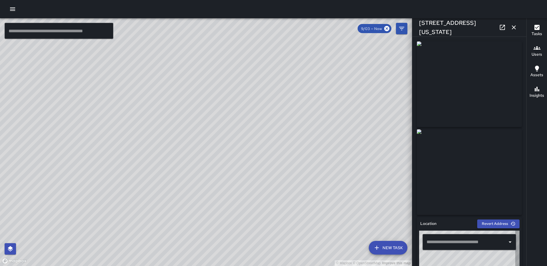
type input "**********"
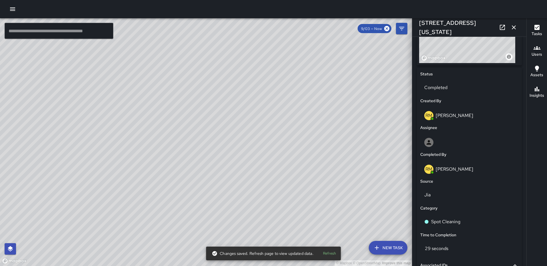
scroll to position [288, 0]
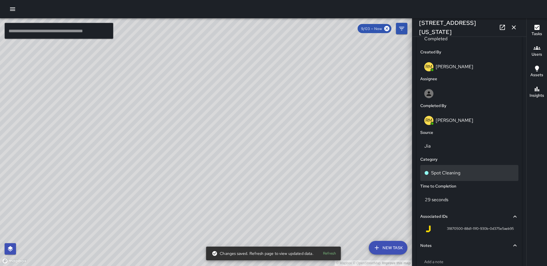
click at [456, 173] on p "Spot Cleaning" at bounding box center [445, 173] width 29 height 7
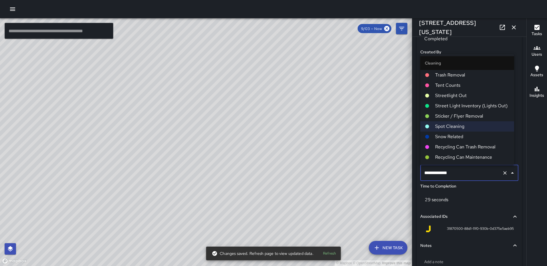
click at [512, 27] on icon "button" at bounding box center [513, 27] width 7 height 7
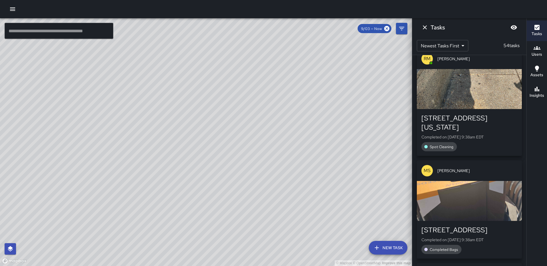
scroll to position [3193, 0]
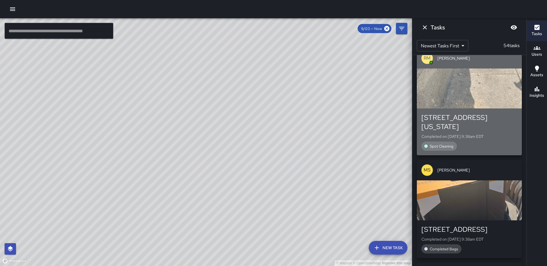
click at [486, 109] on div "button" at bounding box center [468, 89] width 105 height 40
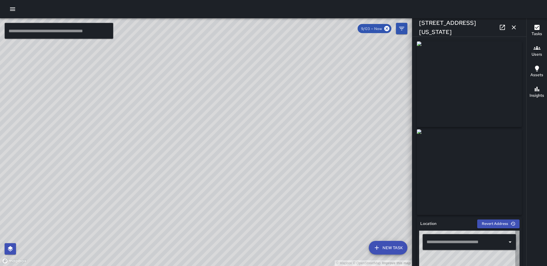
type input "**********"
click at [517, 27] on icon "button" at bounding box center [513, 27] width 7 height 7
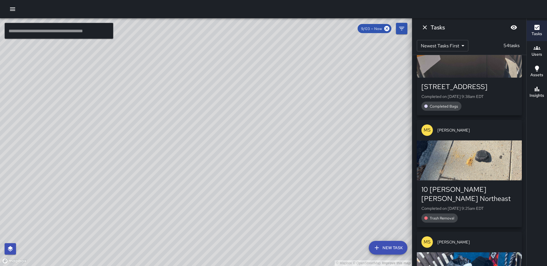
scroll to position [3365, 0]
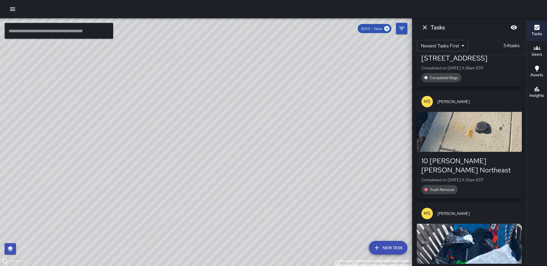
click at [463, 49] on div "button" at bounding box center [468, 29] width 105 height 40
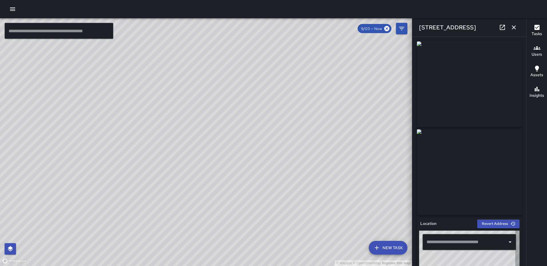
type input "**********"
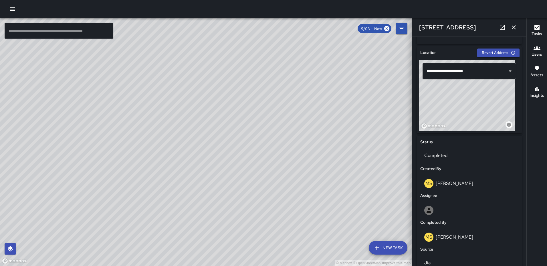
scroll to position [172, 0]
click at [512, 26] on icon "button" at bounding box center [513, 27] width 4 height 4
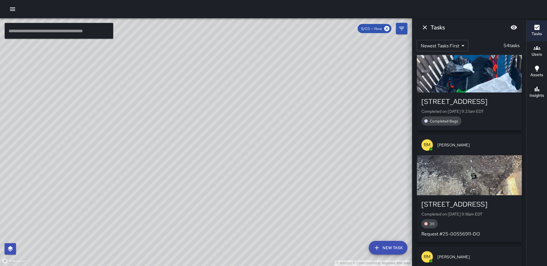
scroll to position [3650, 0]
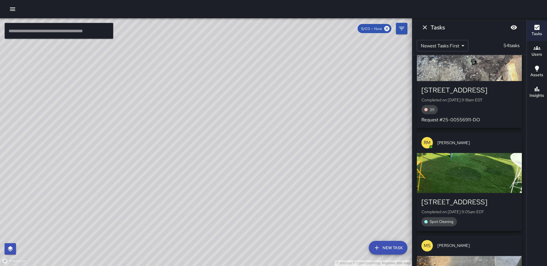
click at [476, 81] on div "button" at bounding box center [468, 61] width 105 height 40
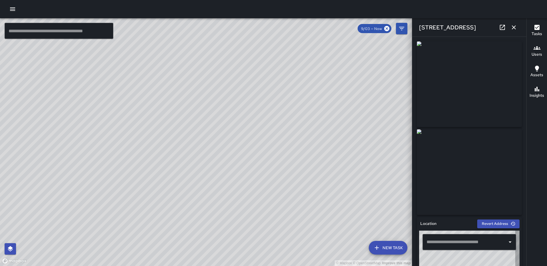
type input "**********"
click at [514, 26] on icon "button" at bounding box center [513, 27] width 7 height 7
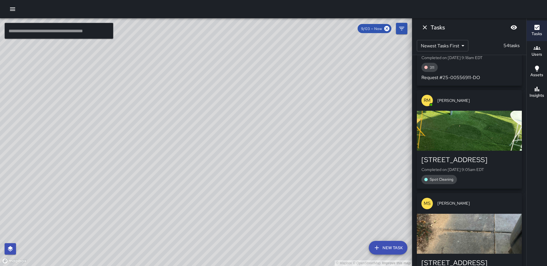
scroll to position [3765, 0]
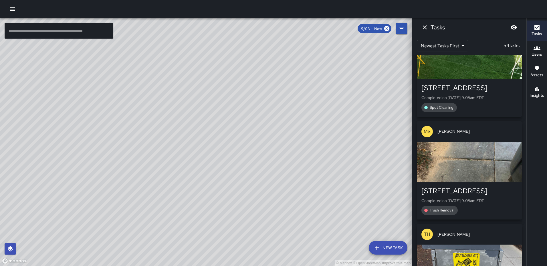
click at [482, 79] on div "button" at bounding box center [468, 59] width 105 height 40
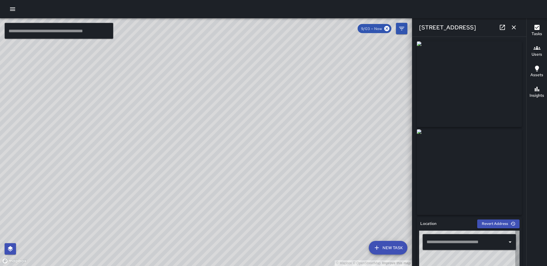
type input "**********"
click at [513, 27] on icon "button" at bounding box center [513, 27] width 4 height 4
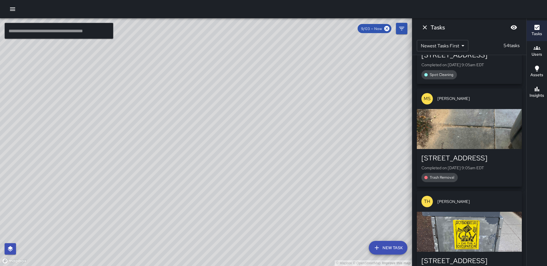
scroll to position [3851, 0]
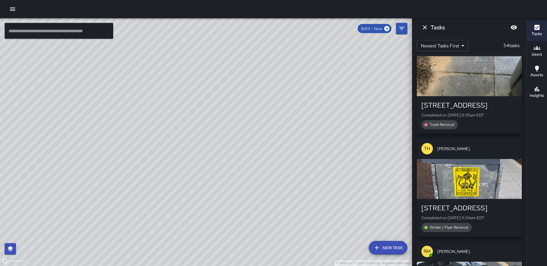
click at [475, 96] on div "button" at bounding box center [468, 76] width 105 height 40
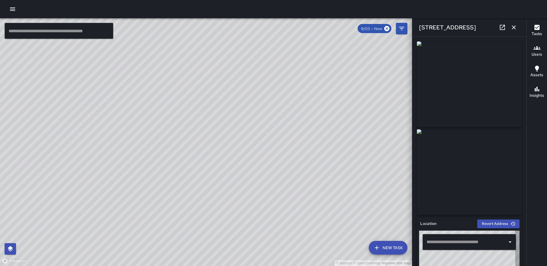
type input "**********"
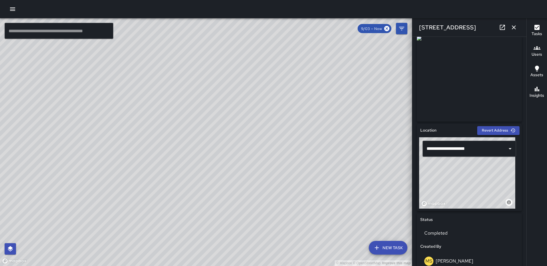
scroll to position [325, 0]
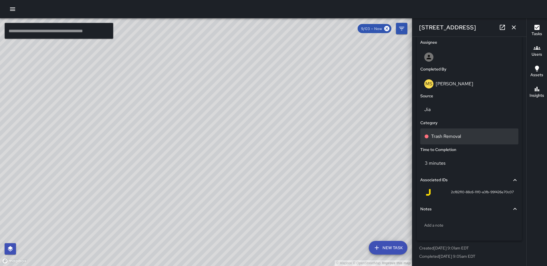
click at [448, 136] on p "Trash Removal" at bounding box center [446, 136] width 30 height 7
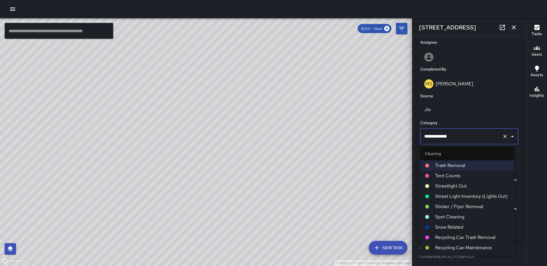
click at [452, 217] on span "Spot Cleaning" at bounding box center [472, 217] width 74 height 7
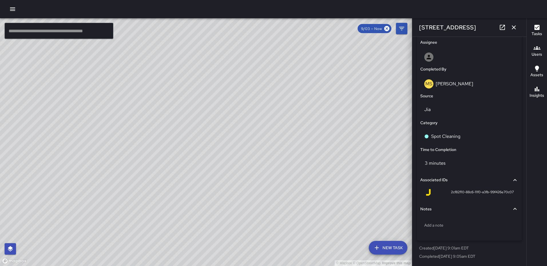
click at [514, 23] on button "button" at bounding box center [513, 27] width 11 height 11
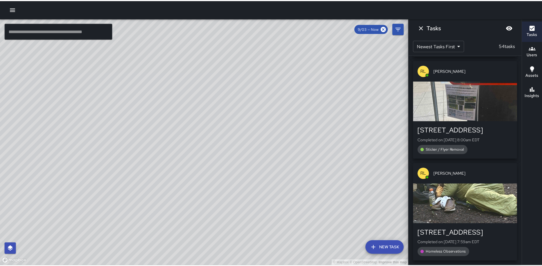
scroll to position [4919, 0]
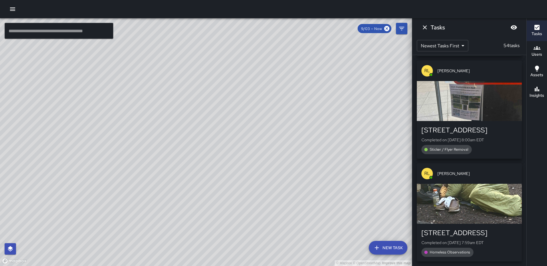
click at [425, 27] on icon "Dismiss" at bounding box center [424, 27] width 4 height 4
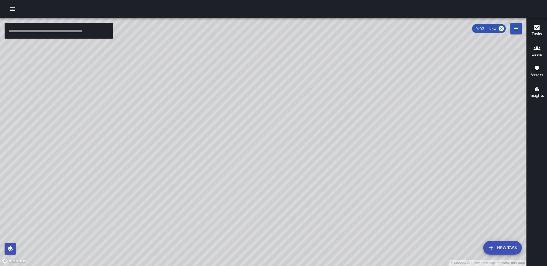
click at [542, 25] on button "Tasks" at bounding box center [536, 31] width 20 height 21
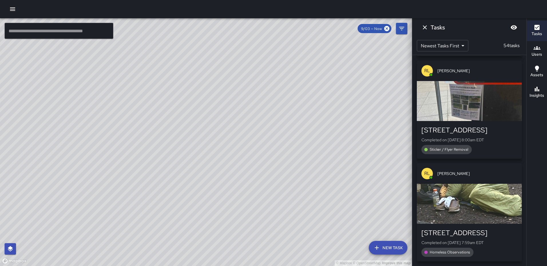
click at [427, 26] on icon "Dismiss" at bounding box center [424, 27] width 7 height 7
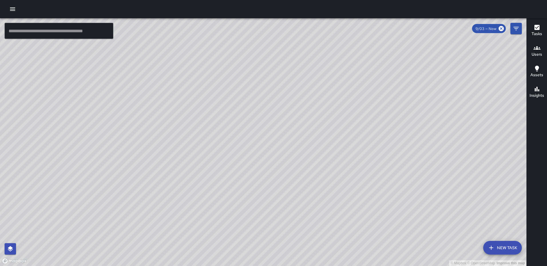
drag, startPoint x: 378, startPoint y: 183, endPoint x: 383, endPoint y: 62, distance: 121.0
click at [383, 64] on div "© Mapbox © OpenStreetMap Improve this map" at bounding box center [263, 142] width 526 height 248
drag, startPoint x: 376, startPoint y: 150, endPoint x: 329, endPoint y: 93, distance: 74.3
click at [329, 93] on div "© Mapbox © OpenStreetMap Improve this map" at bounding box center [263, 142] width 526 height 248
click at [11, 7] on icon "button" at bounding box center [12, 8] width 5 height 3
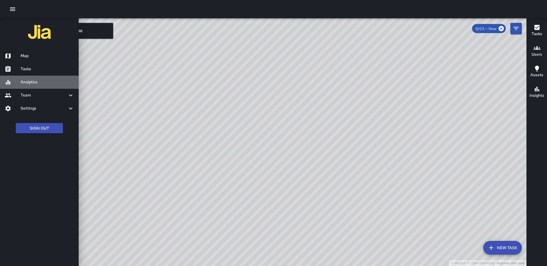
click at [35, 80] on h6 "Analytics" at bounding box center [47, 82] width 53 height 6
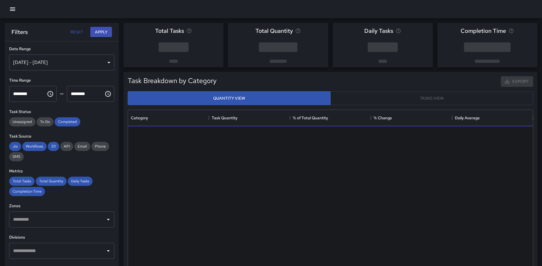
scroll to position [167, 401]
click at [106, 61] on div "[DATE] - [DATE]" at bounding box center [61, 63] width 105 height 16
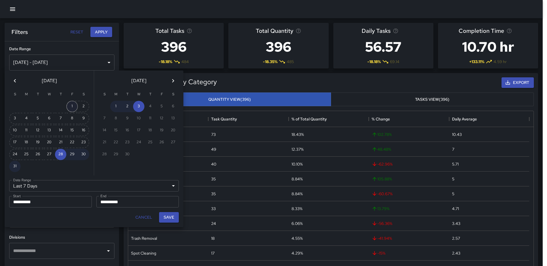
click at [70, 104] on button "1" at bounding box center [71, 106] width 11 height 11
type input "******"
type input "**********"
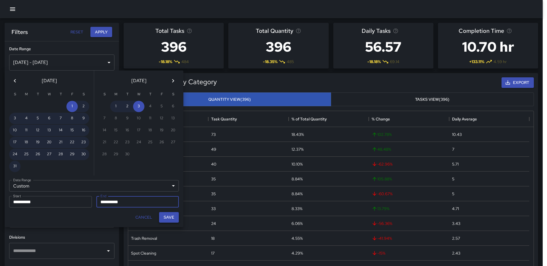
click at [167, 214] on button "Save" at bounding box center [169, 217] width 20 height 11
type input "**********"
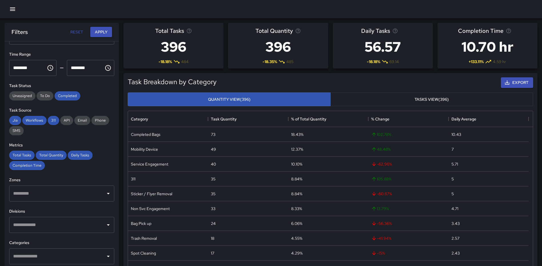
scroll to position [57, 0]
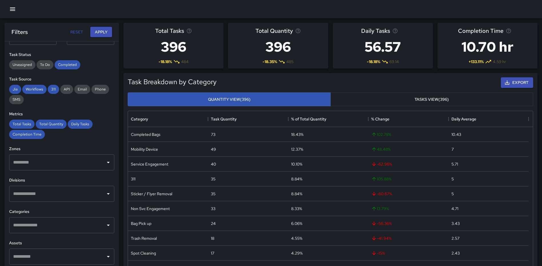
click at [40, 223] on input "text" at bounding box center [57, 225] width 91 height 11
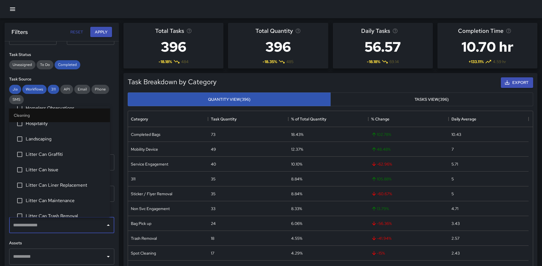
scroll to position [229, 0]
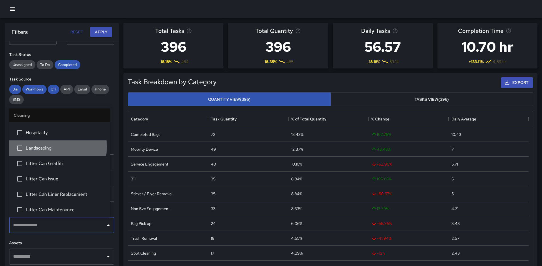
click at [46, 147] on span "Landscaping" at bounding box center [66, 148] width 80 height 7
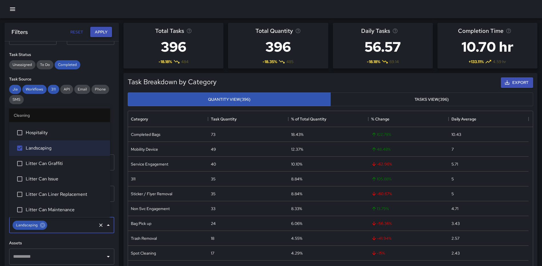
click at [104, 31] on button "Apply" at bounding box center [101, 32] width 22 height 11
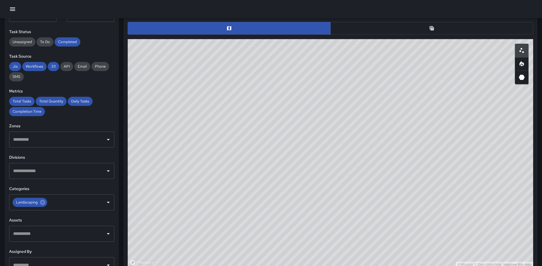
scroll to position [292, 0]
